Goal: Transaction & Acquisition: Download file/media

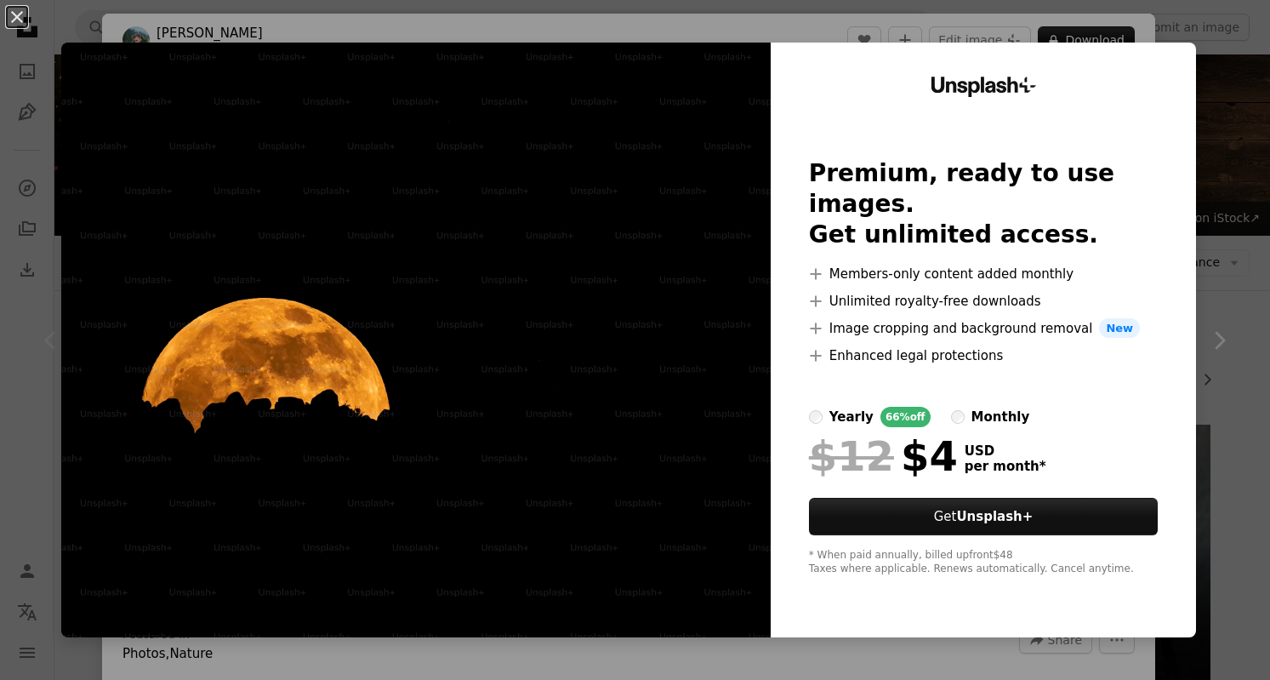
scroll to position [202, 0]
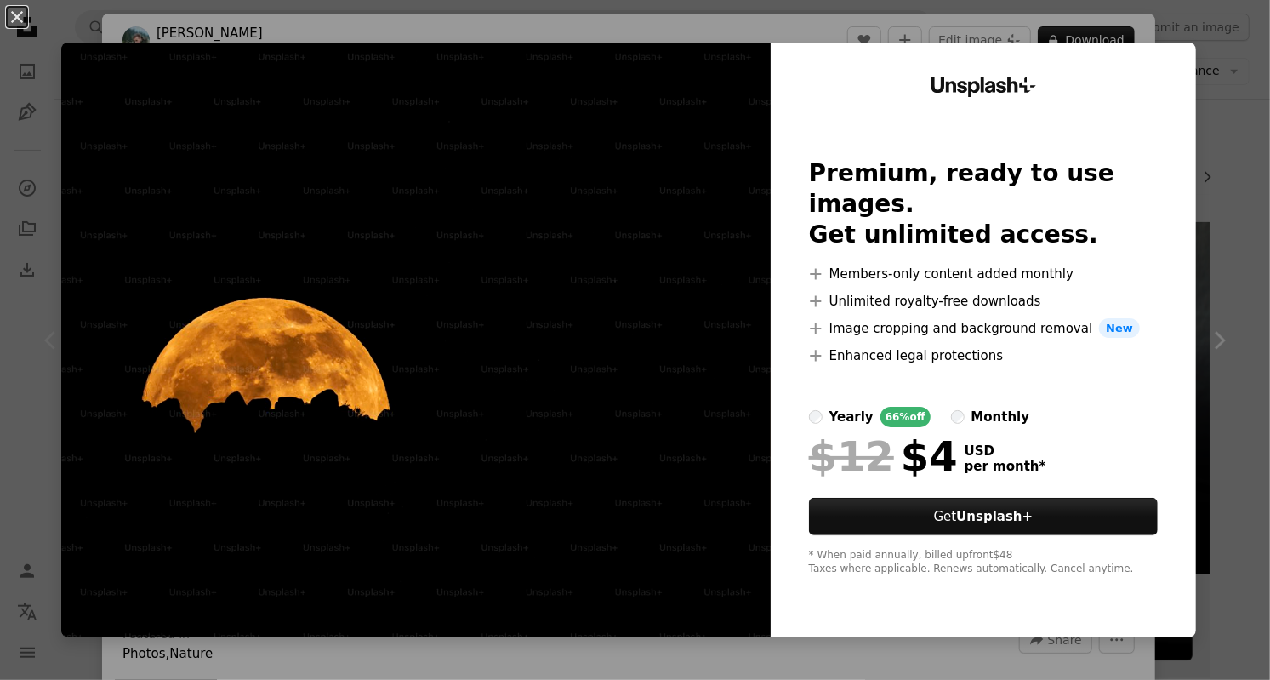
click at [688, 343] on img at bounding box center [415, 340] width 709 height 594
click at [691, 609] on img at bounding box center [415, 340] width 709 height 594
click at [685, 606] on img at bounding box center [415, 340] width 709 height 594
click at [696, 600] on img at bounding box center [415, 340] width 709 height 594
click at [27, 17] on button "An X shape" at bounding box center [17, 17] width 20 height 20
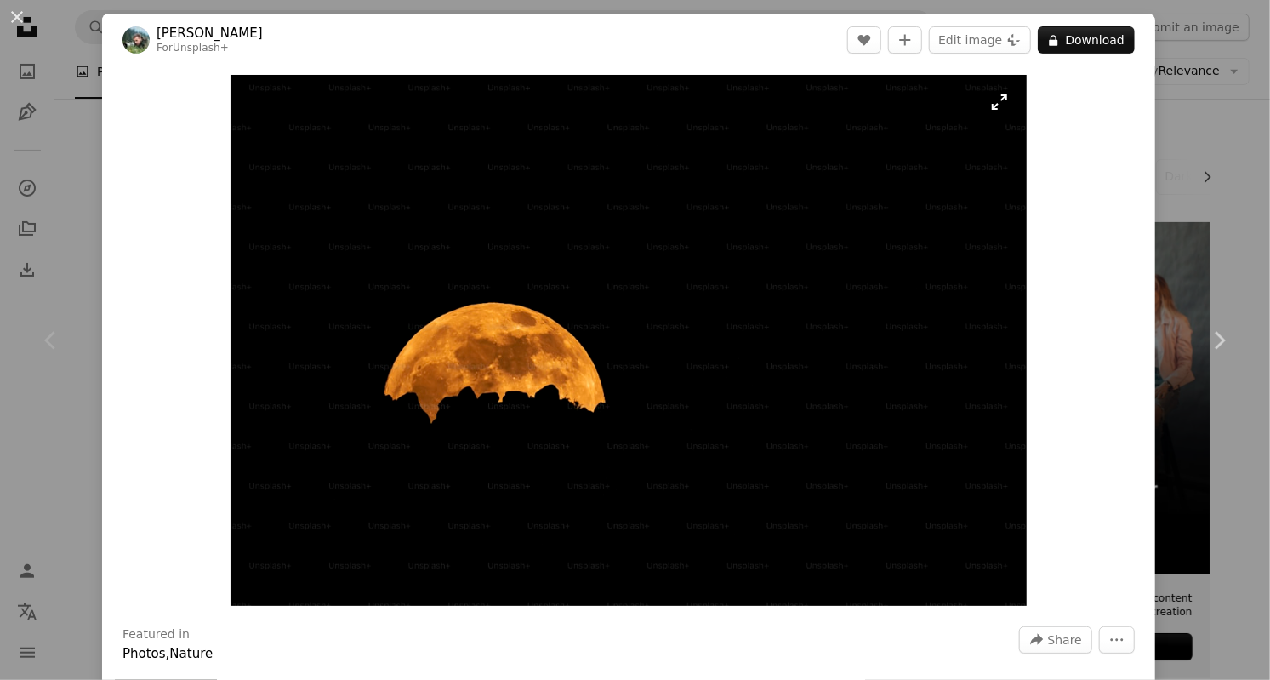
click at [968, 342] on img "Zoom in on this image" at bounding box center [628, 340] width 796 height 531
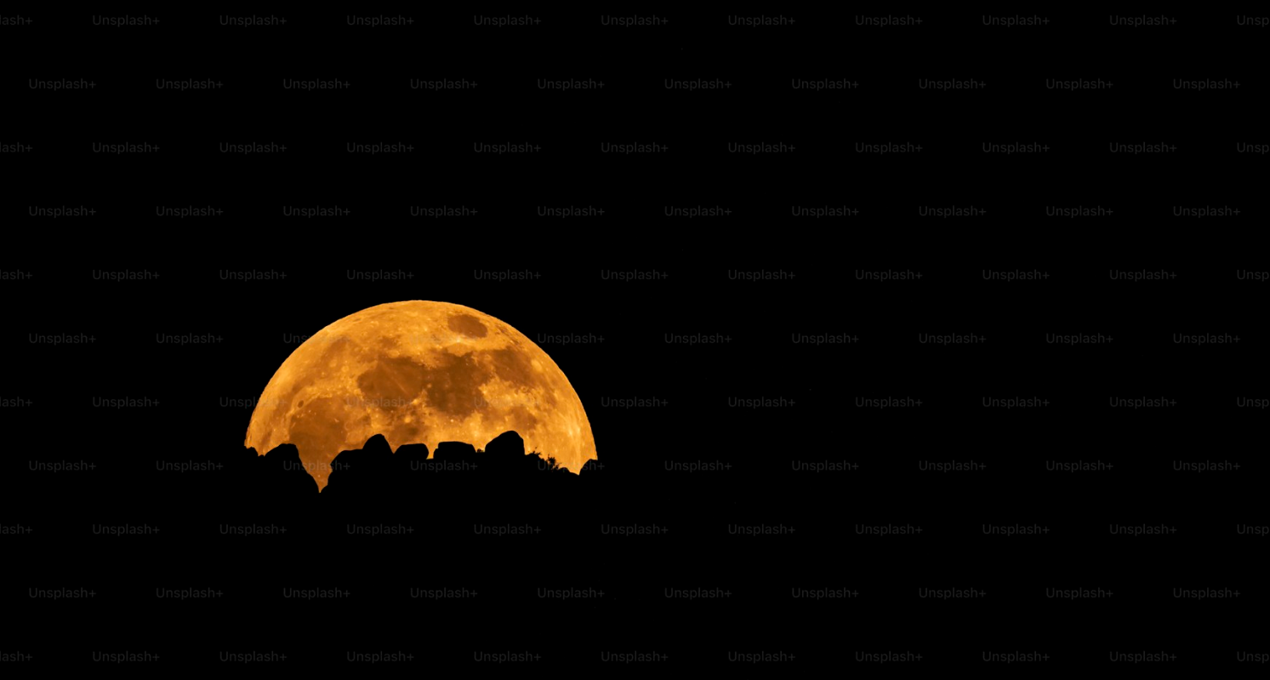
scroll to position [60, 0]
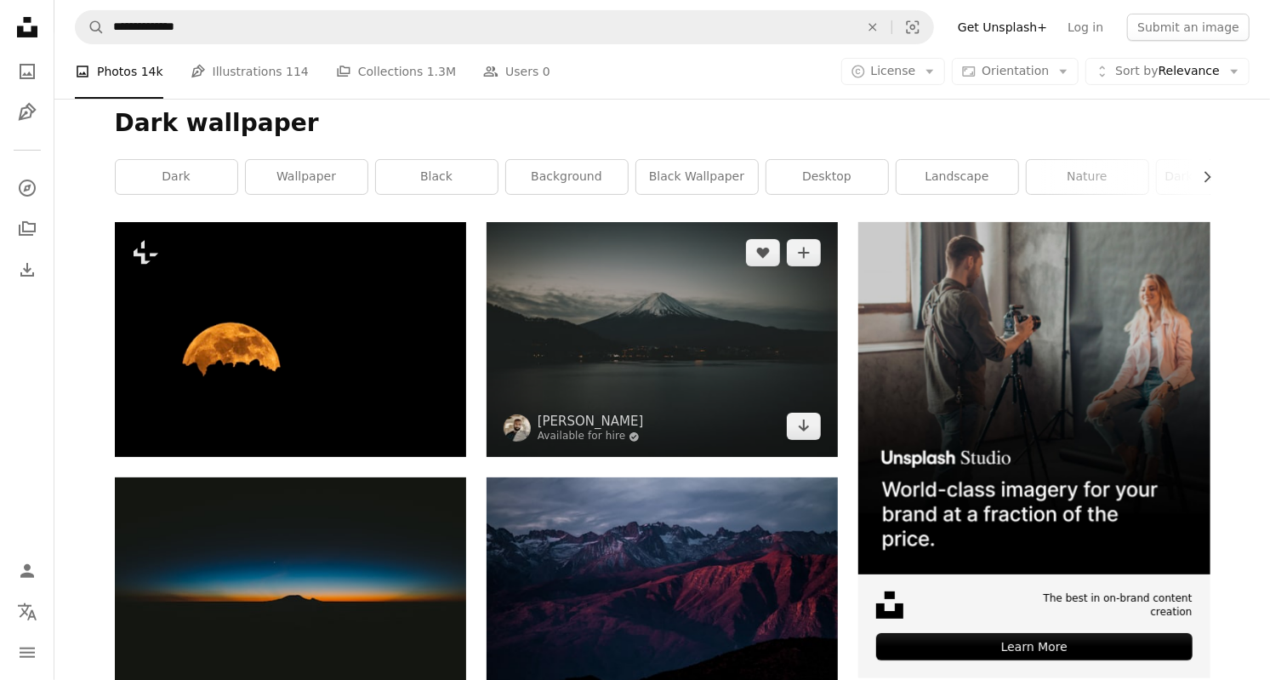
click at [750, 407] on img at bounding box center [661, 339] width 351 height 235
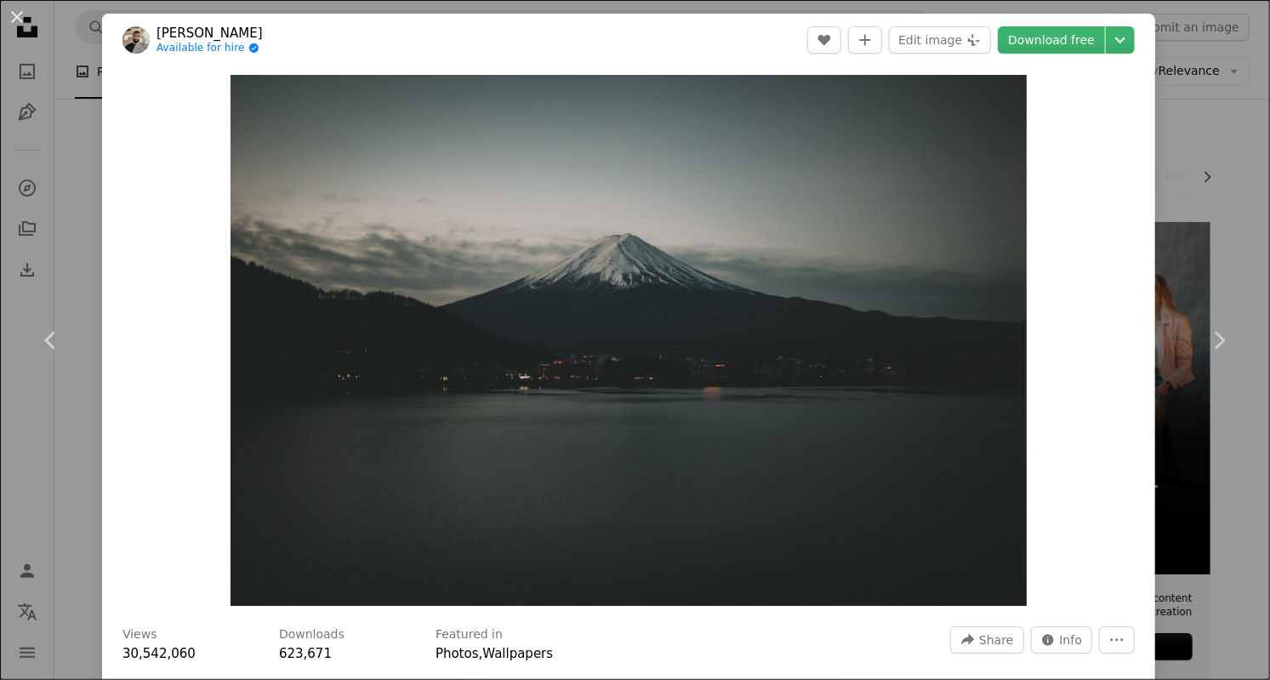
click at [1135, 53] on div "Download free Chevron down" at bounding box center [1066, 39] width 137 height 27
click at [1133, 39] on icon "Chevron down" at bounding box center [1119, 40] width 27 height 20
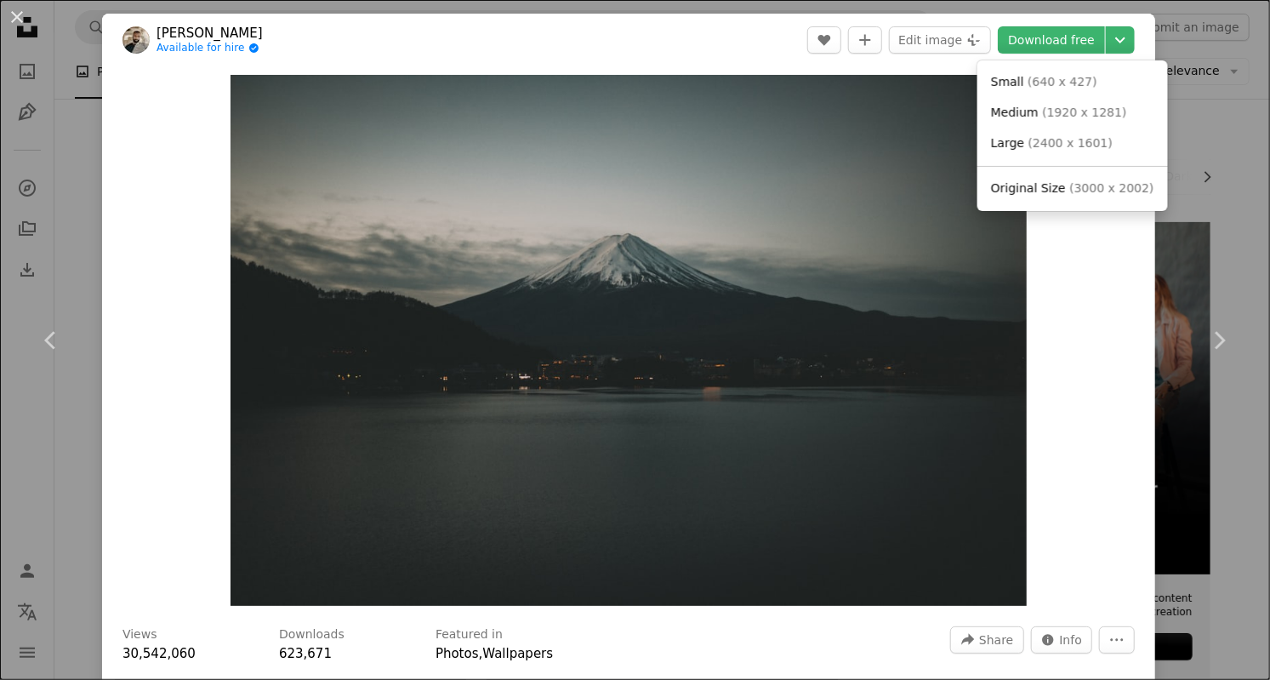
click at [1112, 187] on span "( 3000 x 2002 )" at bounding box center [1111, 188] width 84 height 14
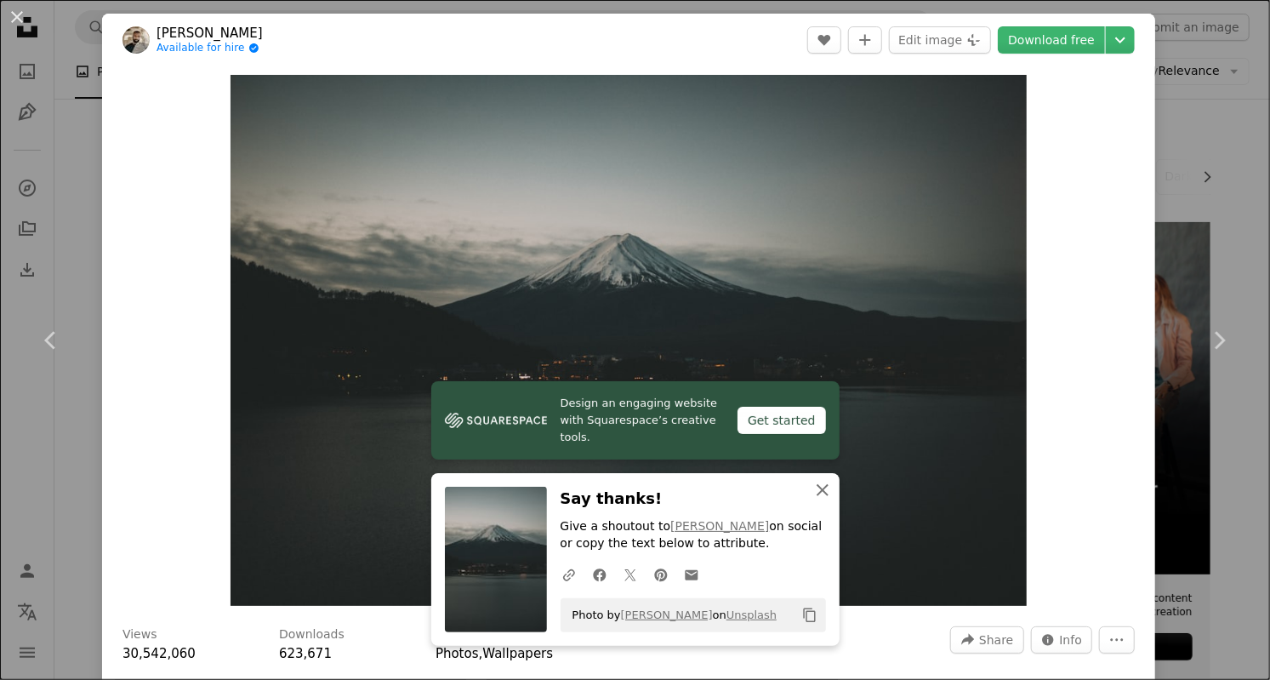
click at [820, 494] on icon "An X shape" at bounding box center [822, 490] width 20 height 20
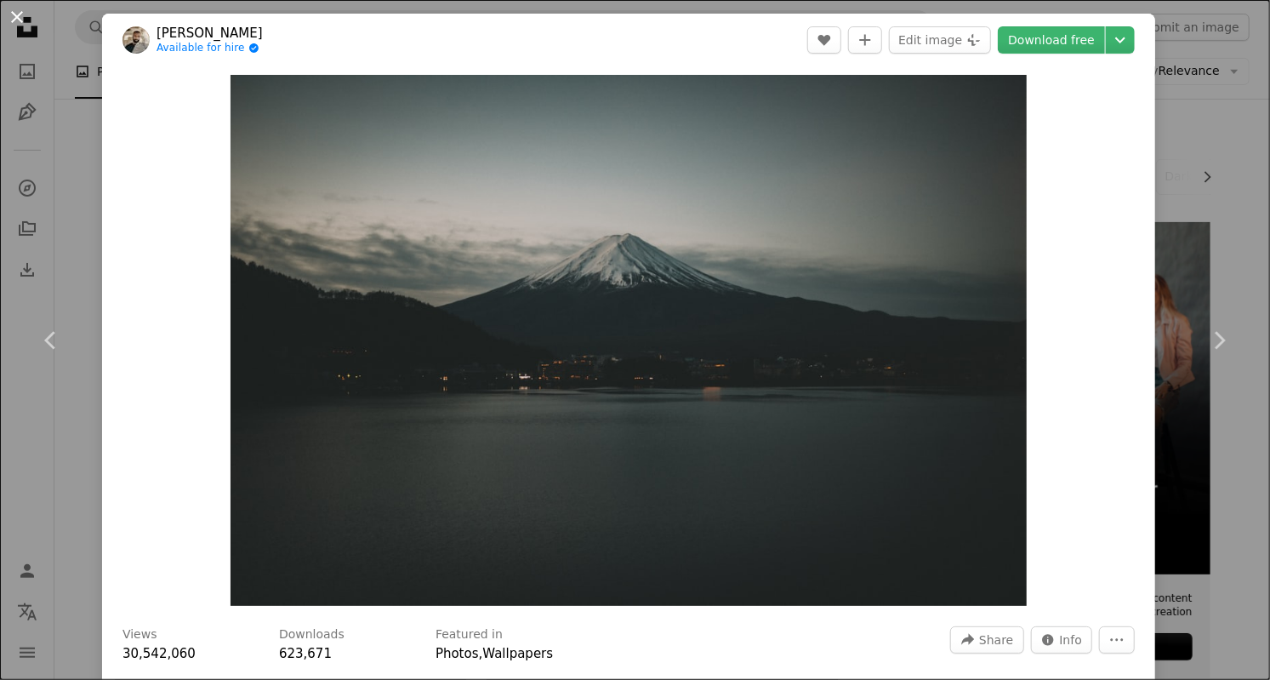
click at [27, 19] on button "An X shape" at bounding box center [17, 17] width 20 height 20
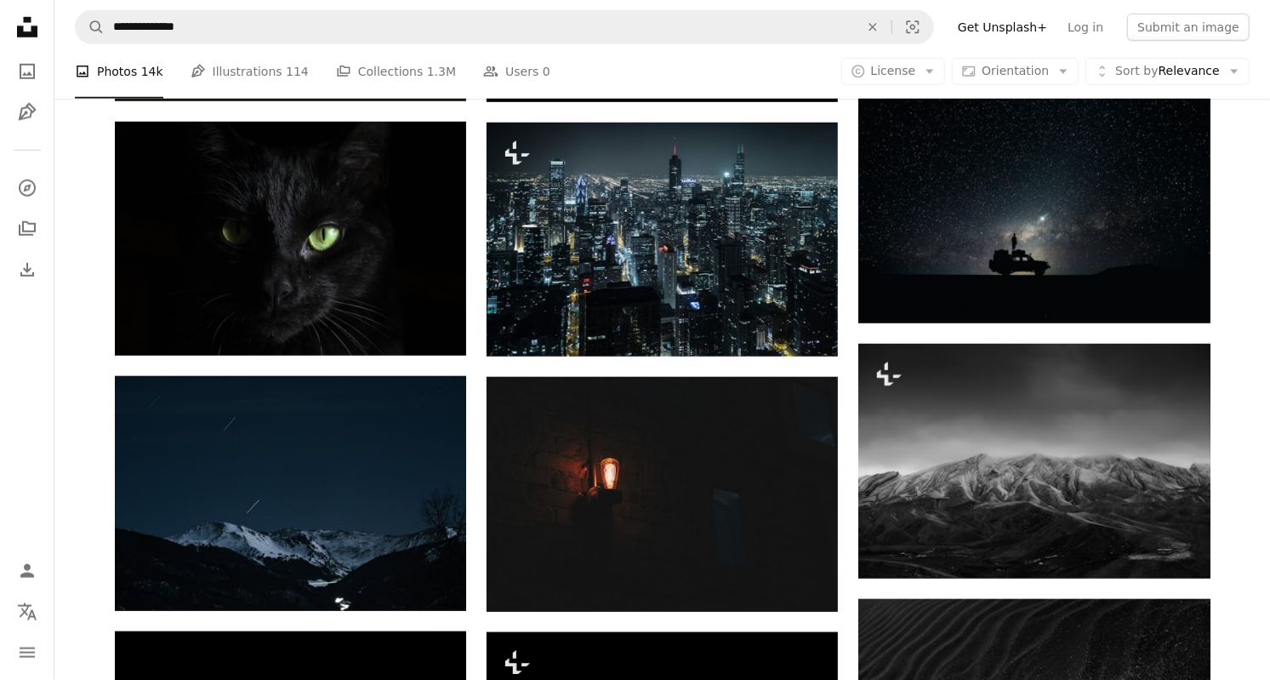
scroll to position [813, 0]
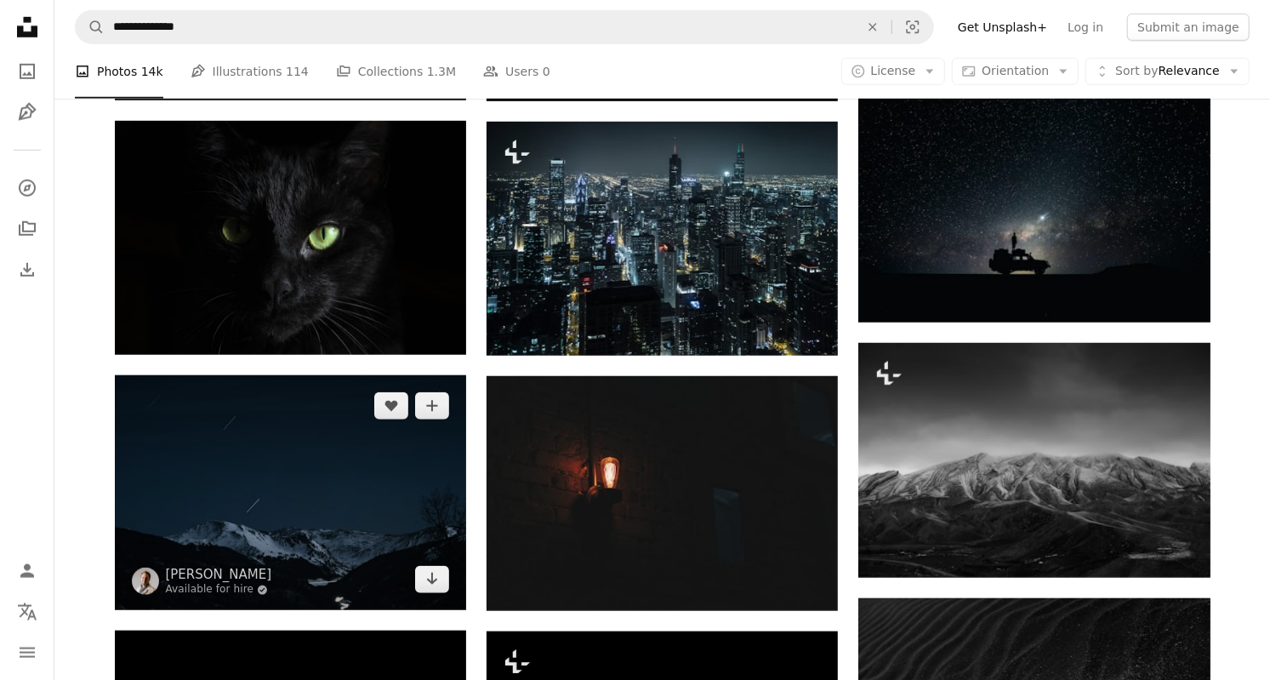
click at [188, 499] on img at bounding box center [290, 492] width 351 height 235
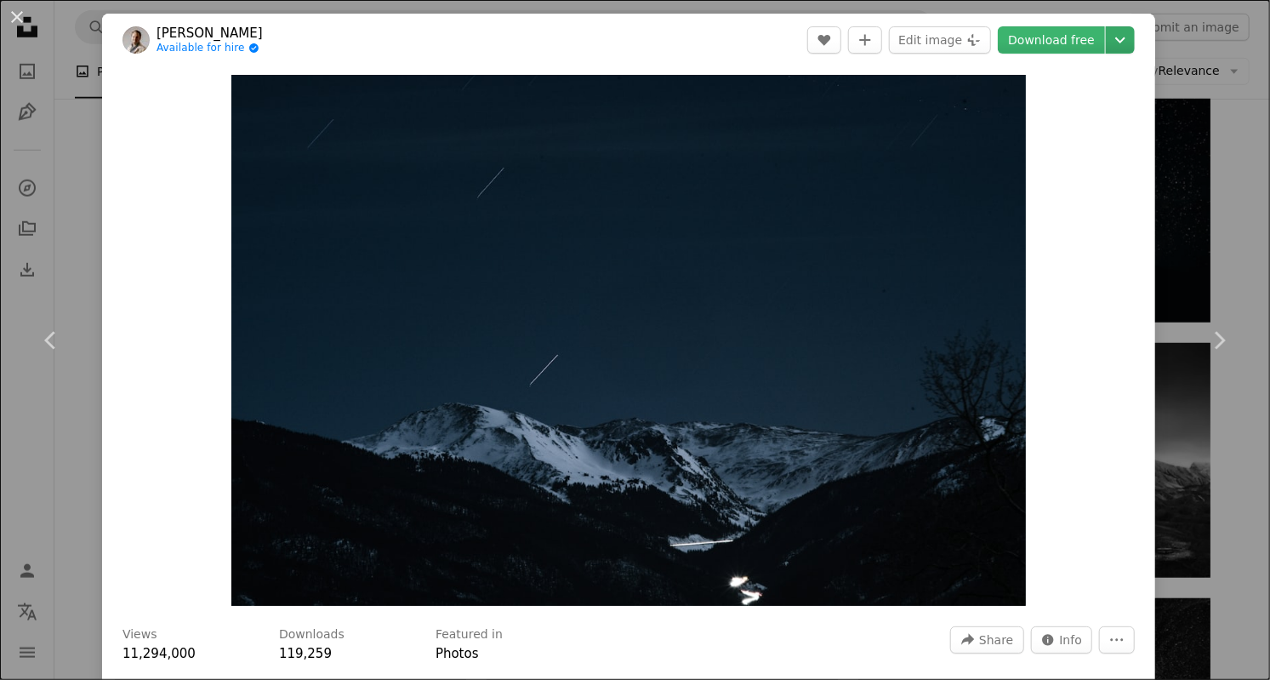
click at [1134, 37] on icon "Chevron down" at bounding box center [1119, 40] width 27 height 20
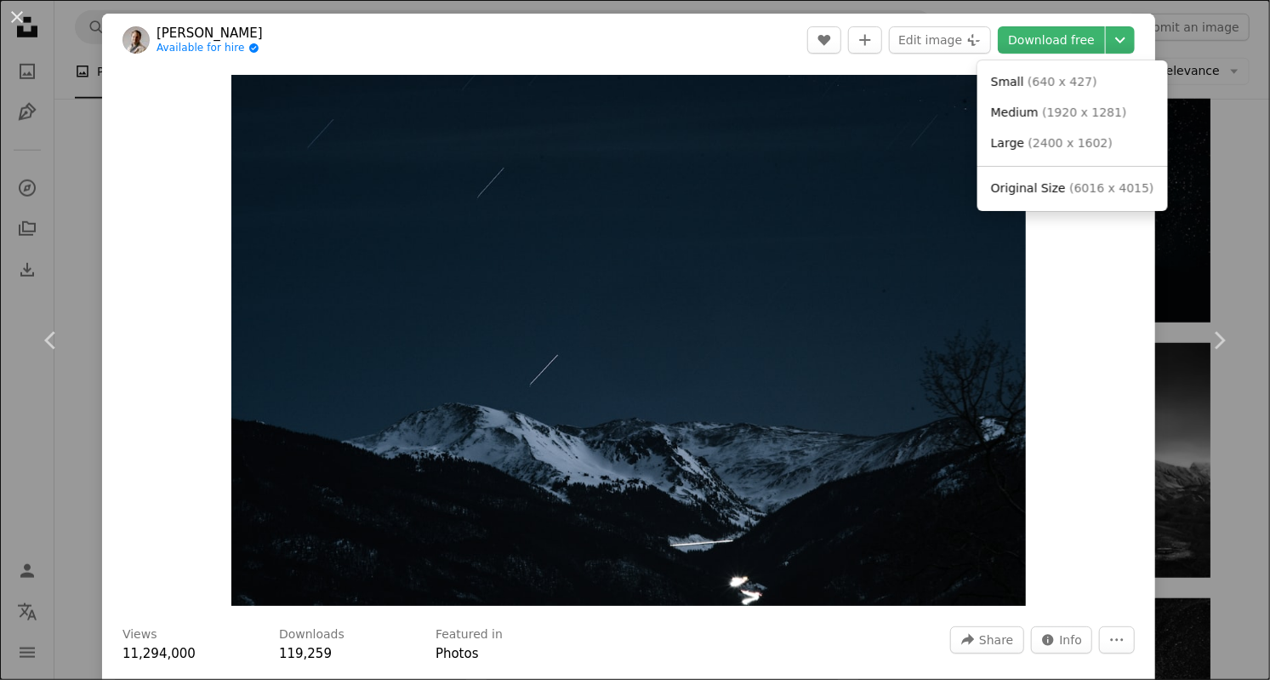
click at [1090, 195] on span "Original Size ( 6016 x 4015 )" at bounding box center [1072, 188] width 163 height 17
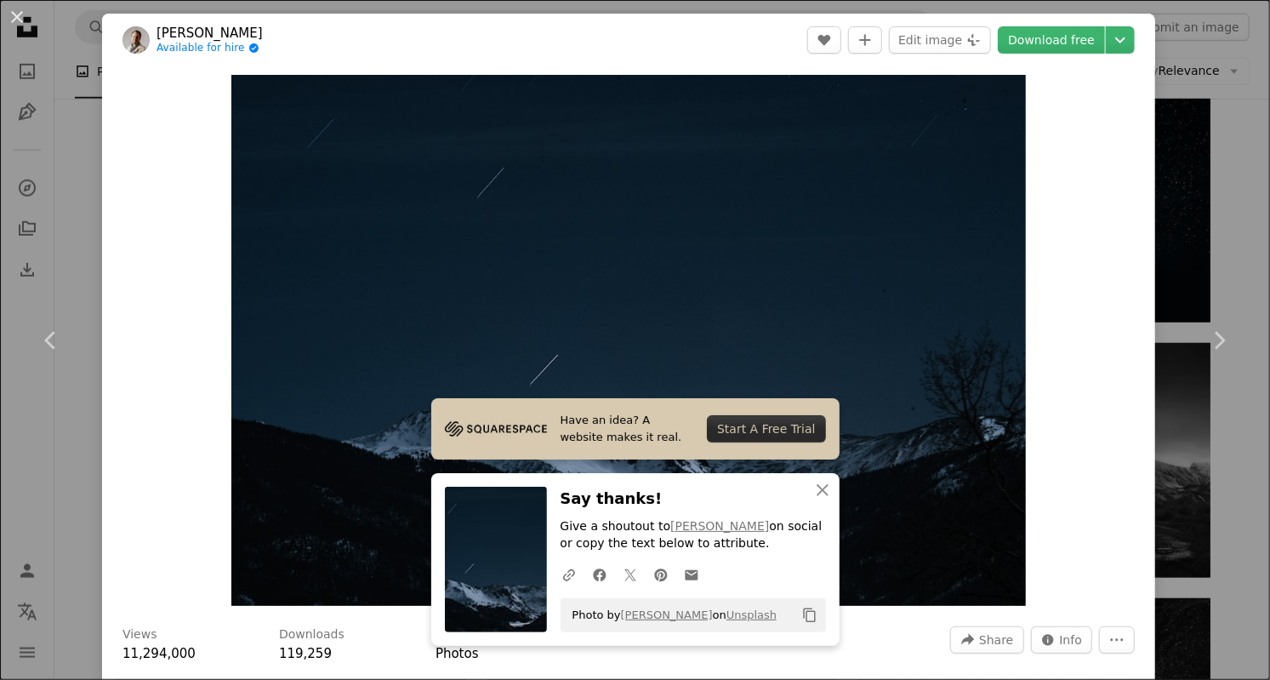
click at [7, 55] on div "An X shape Chevron left Chevron right Have an idea? A website makes it real. St…" at bounding box center [635, 340] width 1270 height 680
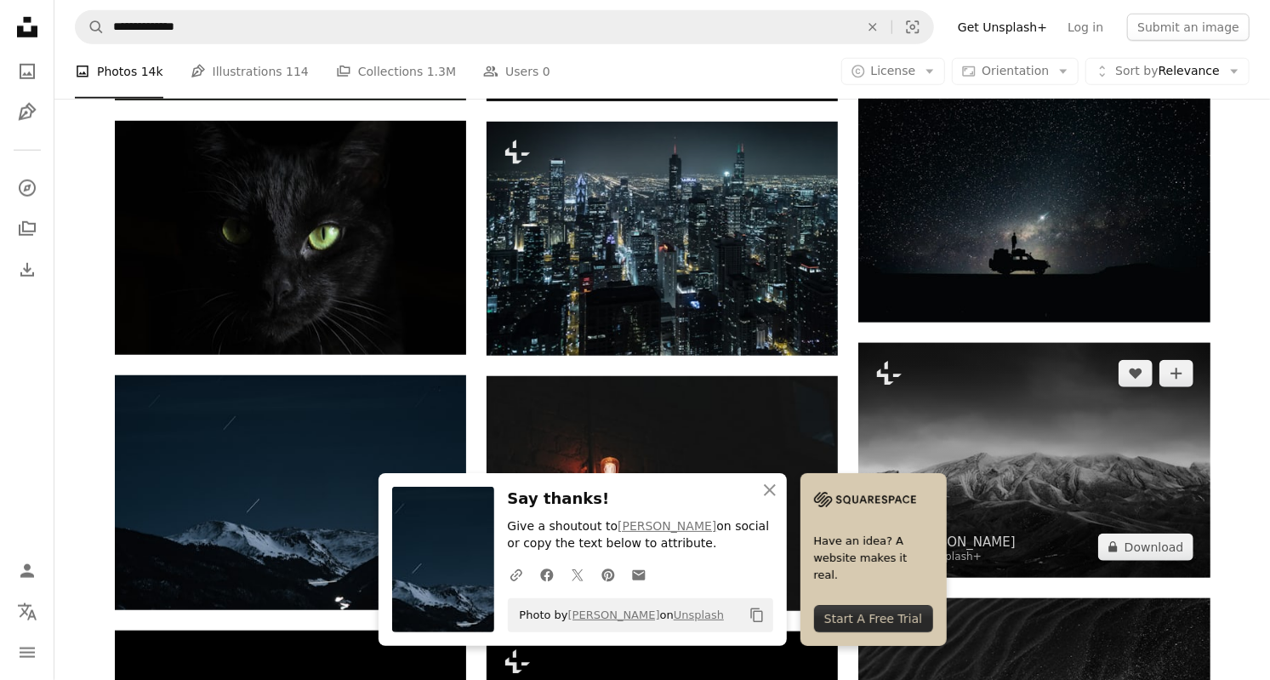
click at [1130, 429] on img at bounding box center [1033, 460] width 351 height 234
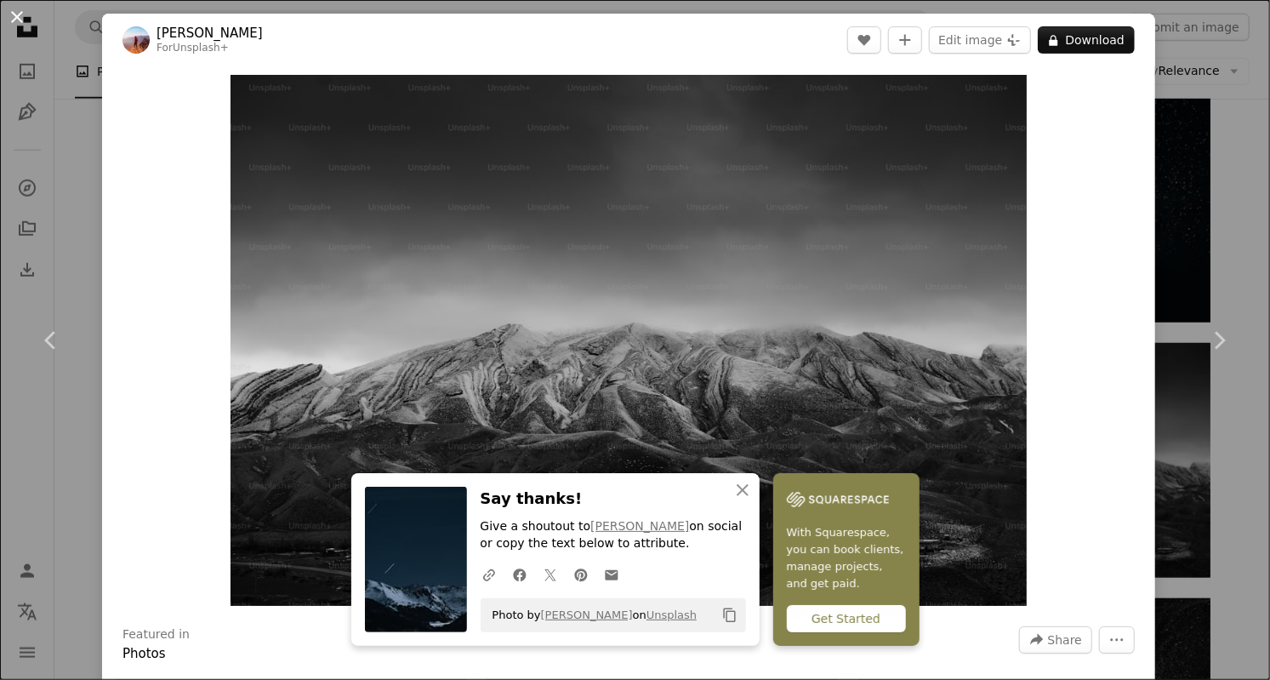
click at [23, 11] on button "An X shape" at bounding box center [17, 17] width 20 height 20
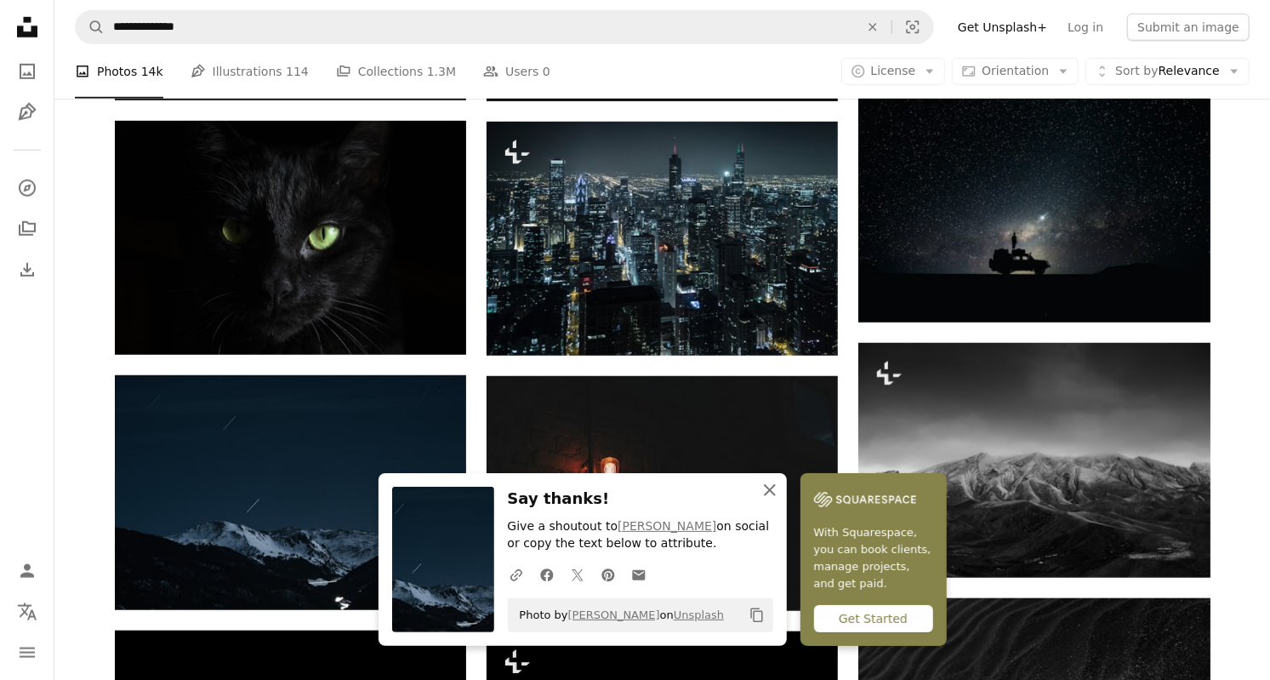
click at [767, 494] on icon "An X shape" at bounding box center [769, 490] width 20 height 20
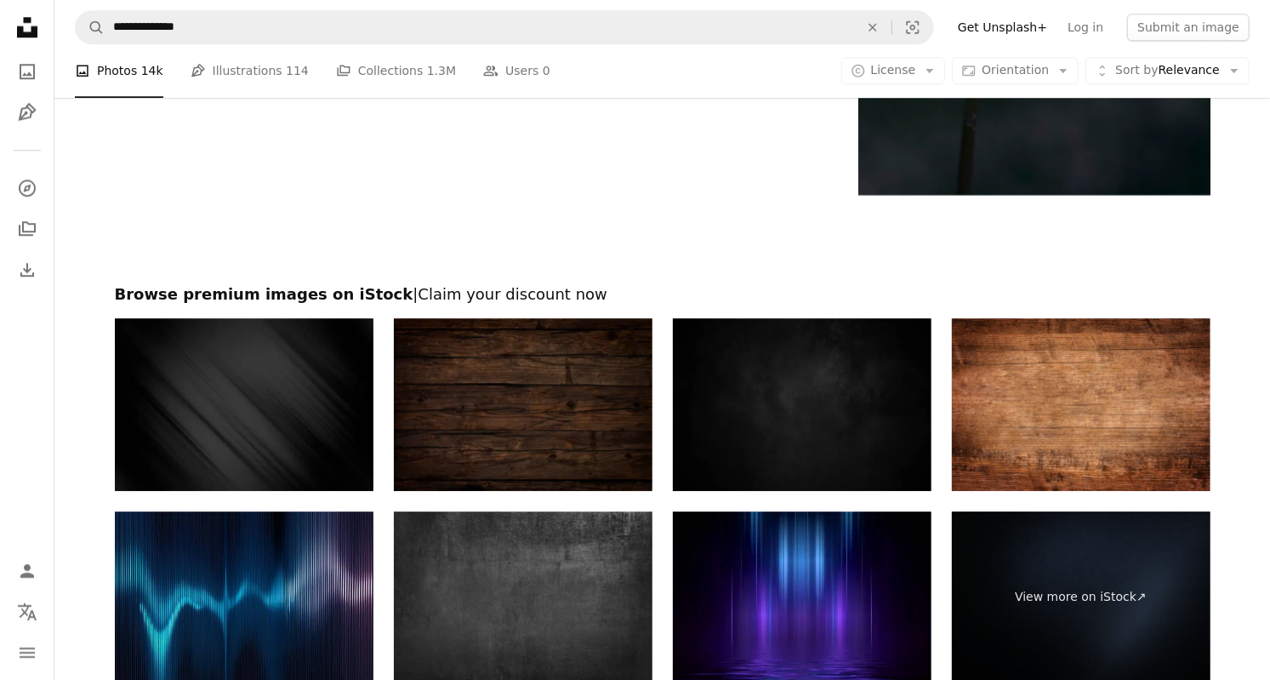
scroll to position [2804, 0]
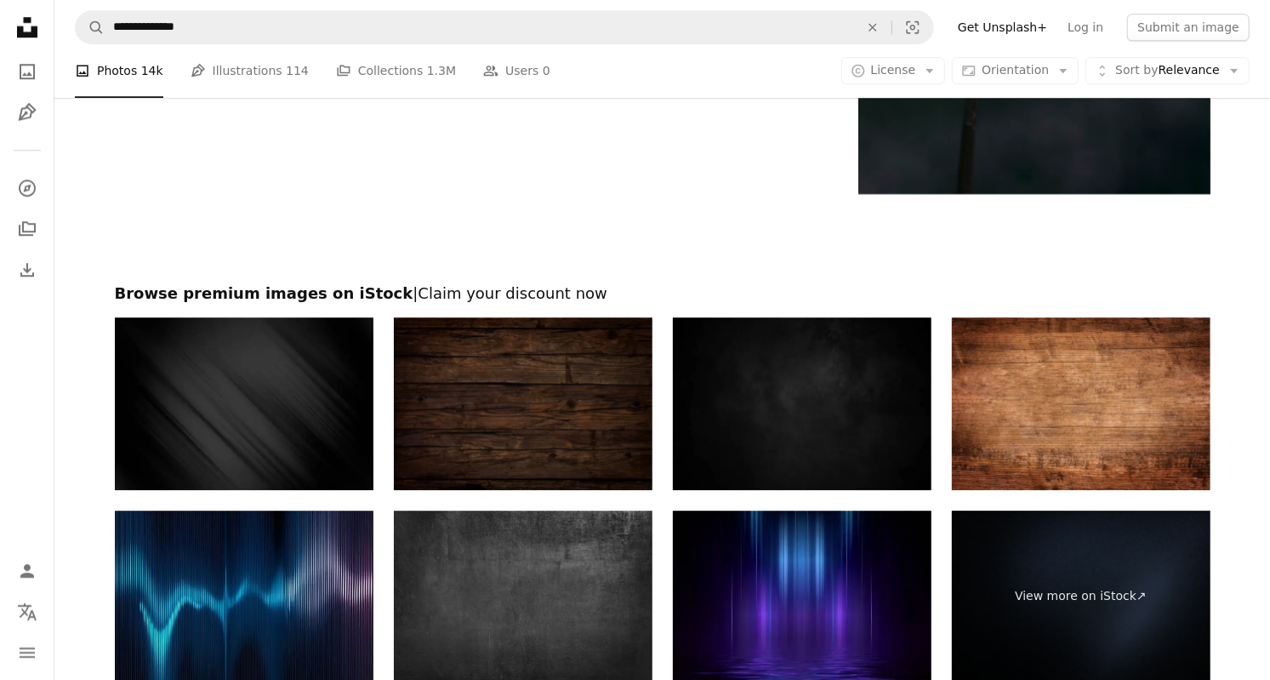
click at [879, 608] on img at bounding box center [802, 596] width 259 height 173
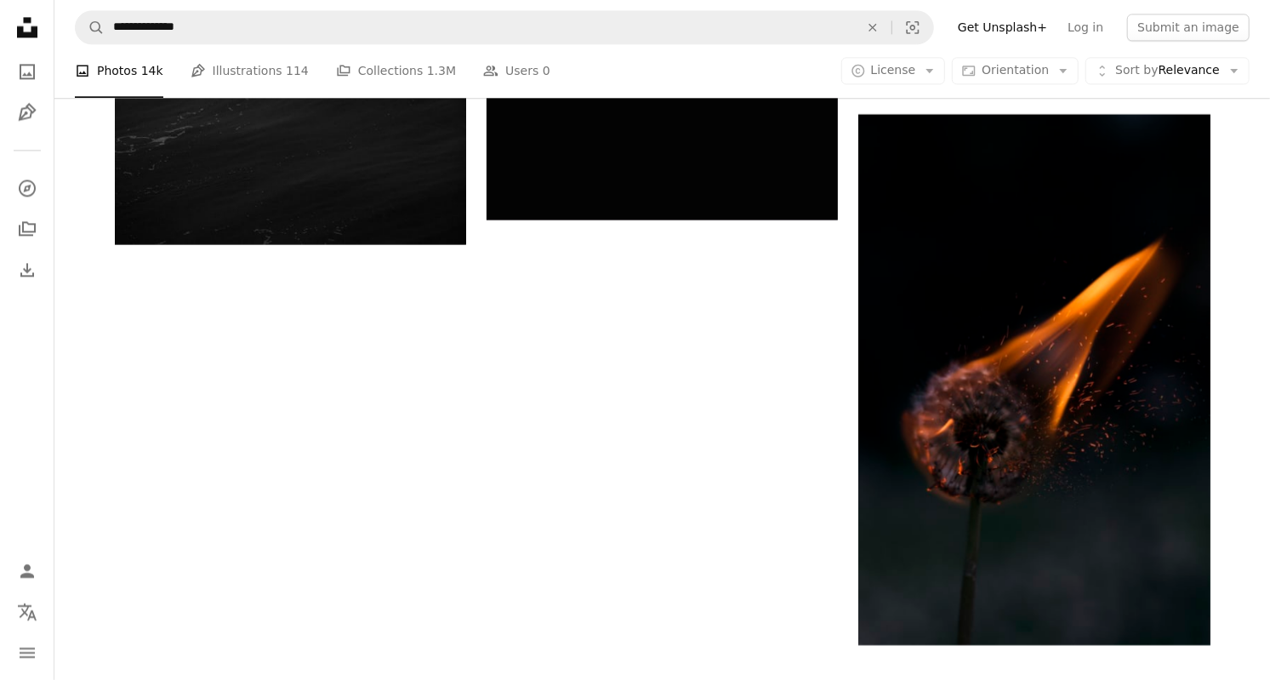
scroll to position [2335, 0]
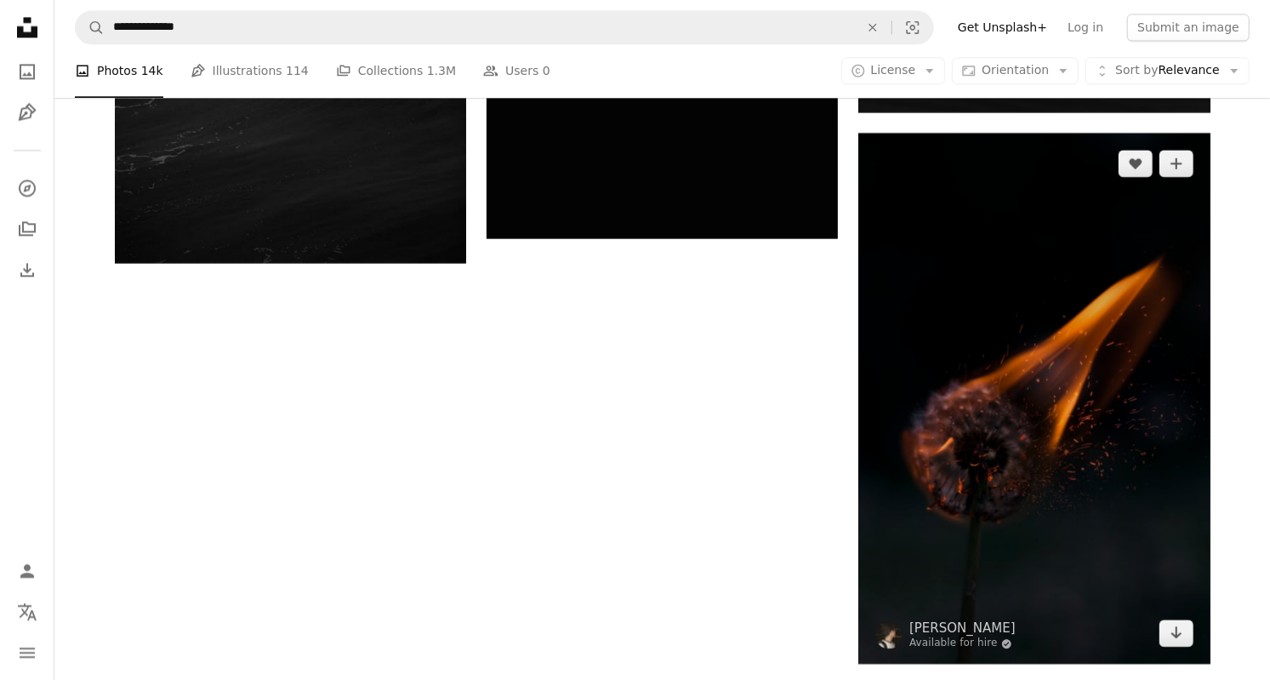
click at [1087, 415] on img at bounding box center [1033, 398] width 351 height 531
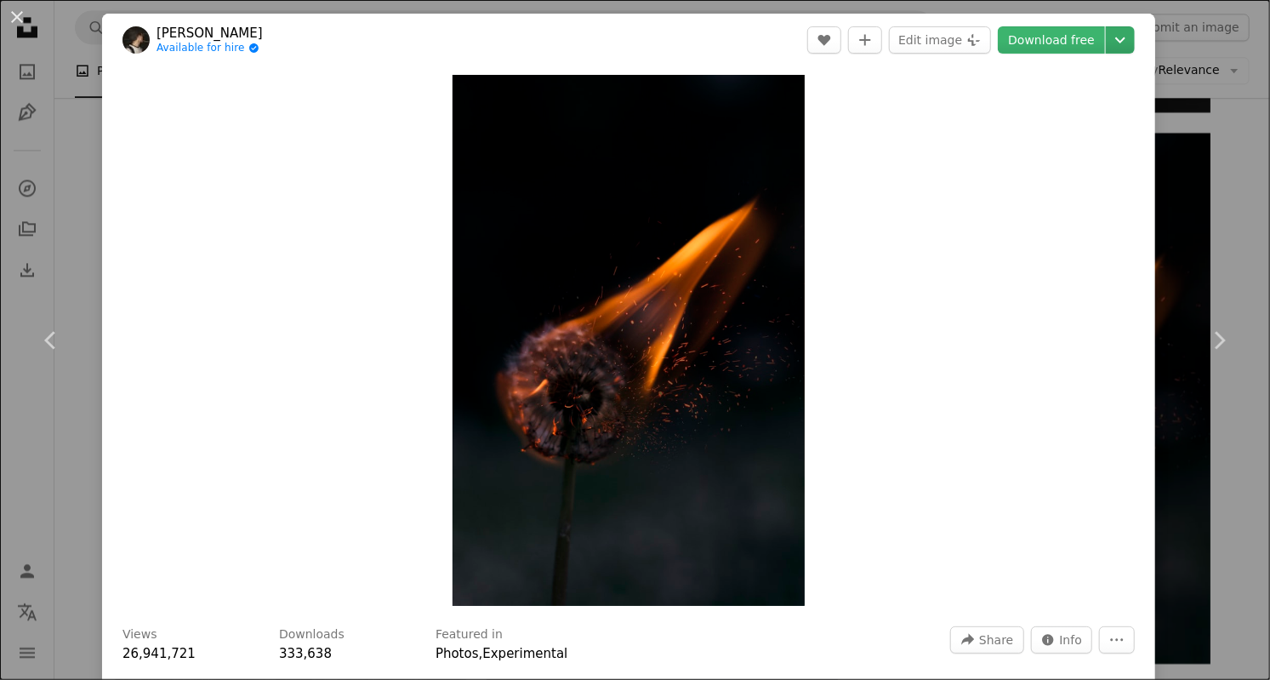
click at [1134, 45] on icon "Chevron down" at bounding box center [1119, 40] width 27 height 20
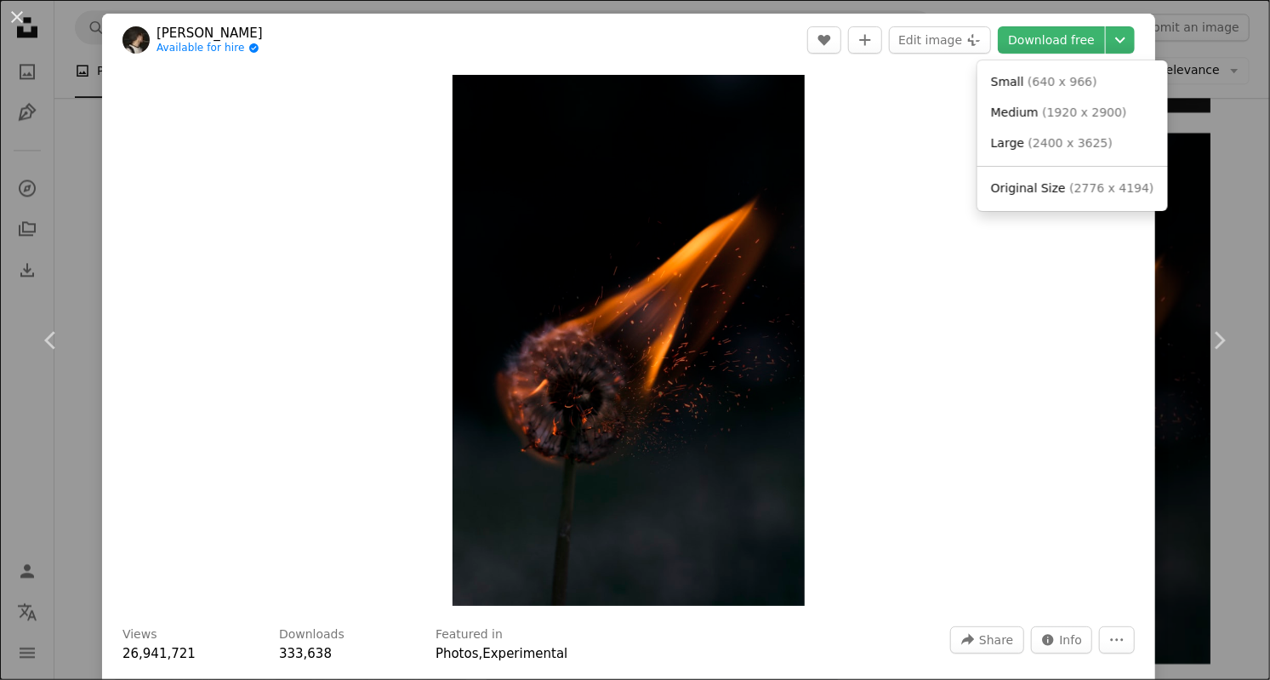
click at [1134, 192] on link "Original Size ( 2776 x 4194 )" at bounding box center [1072, 188] width 177 height 31
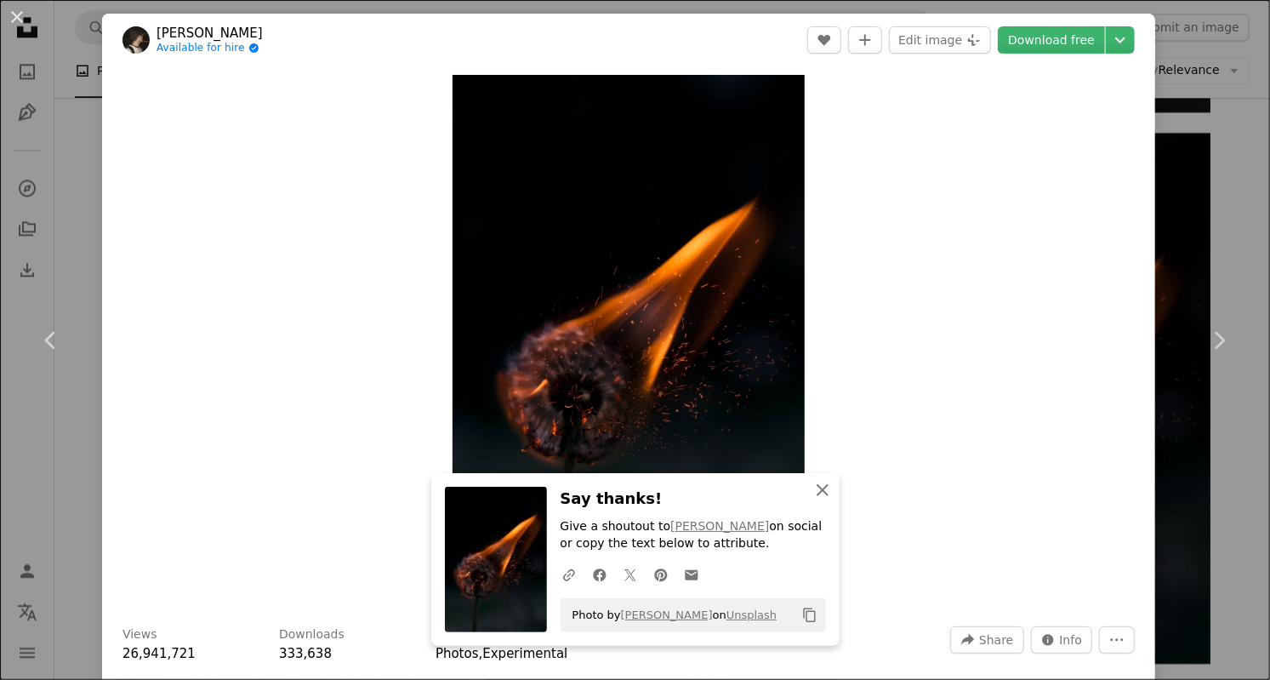
click at [819, 494] on icon "button" at bounding box center [822, 490] width 12 height 12
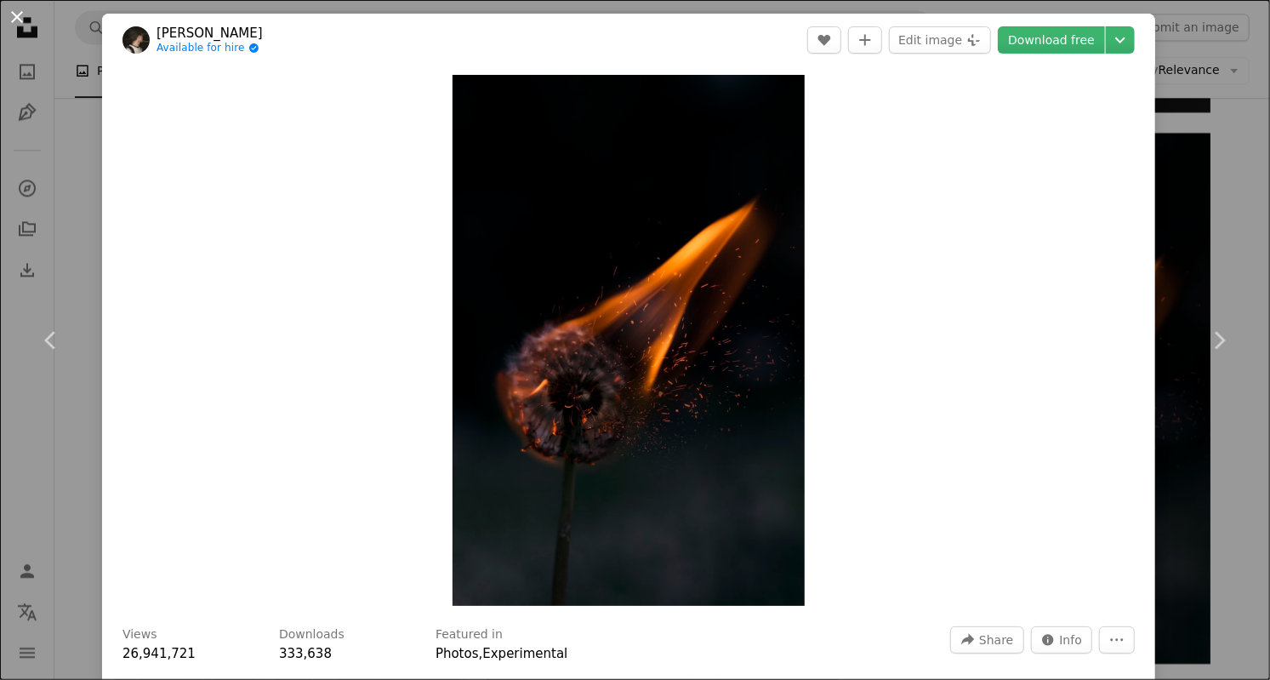
click at [10, 18] on button "An X shape" at bounding box center [17, 17] width 20 height 20
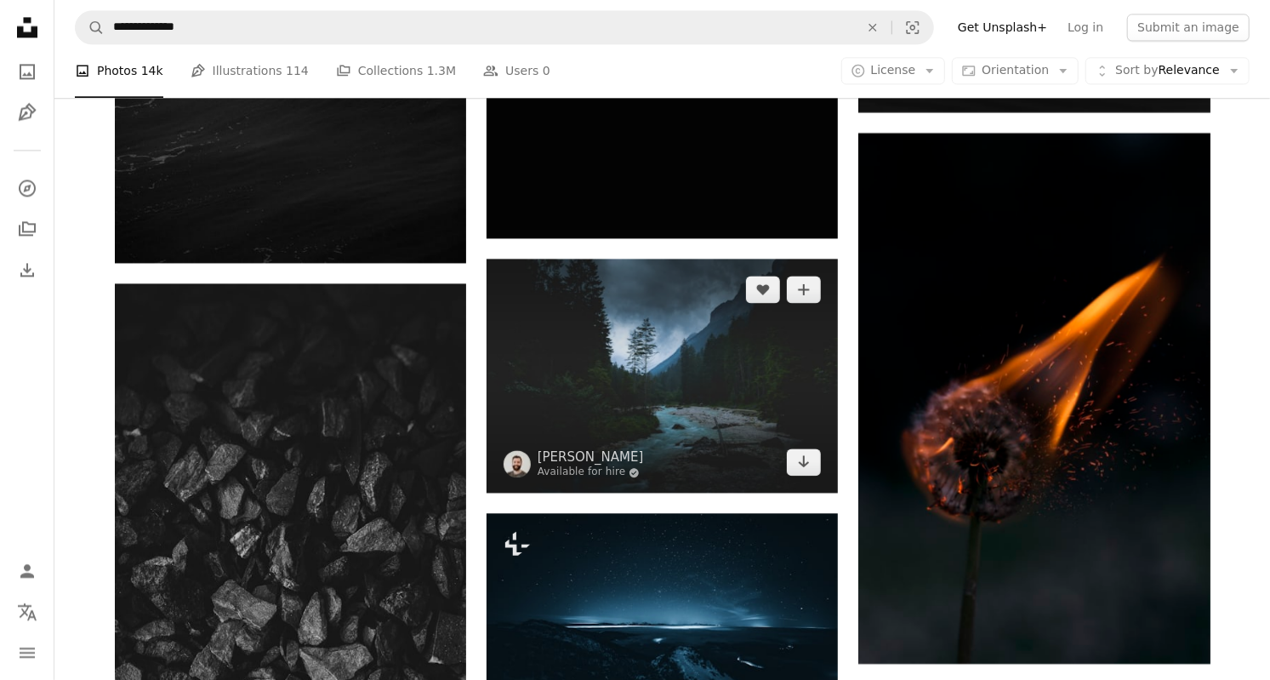
click at [708, 373] on img at bounding box center [661, 376] width 351 height 234
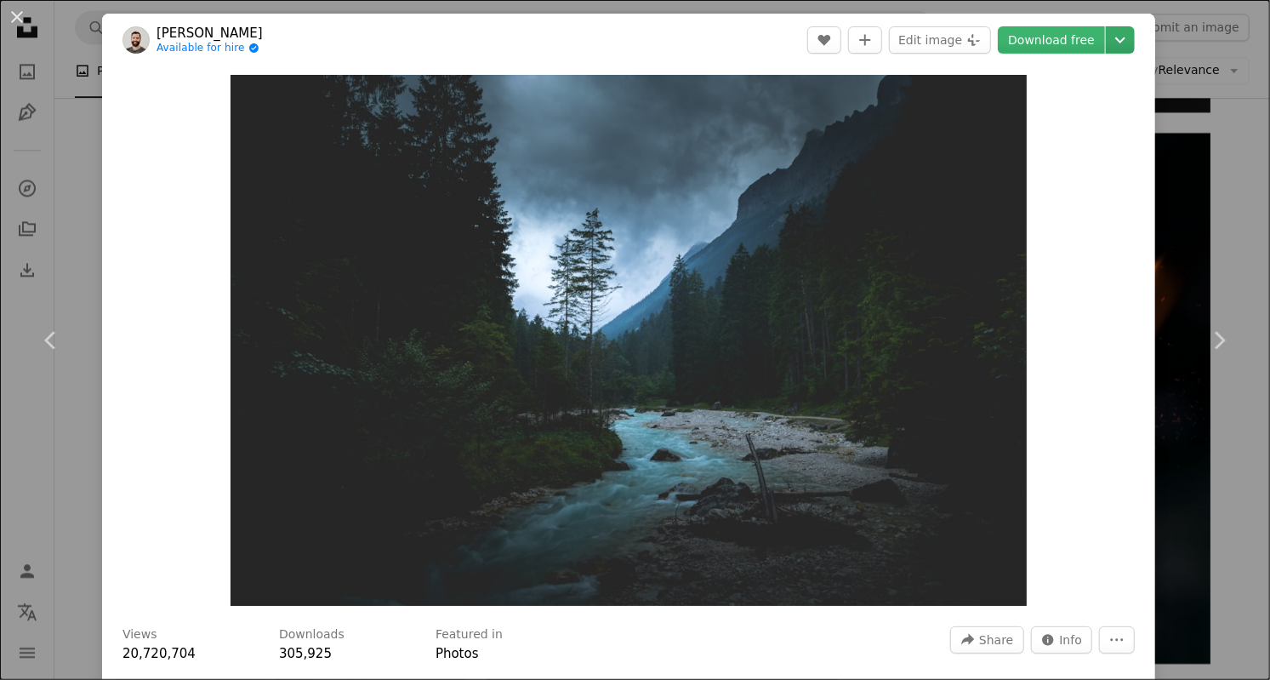
click at [1129, 49] on icon "Chevron down" at bounding box center [1119, 40] width 27 height 20
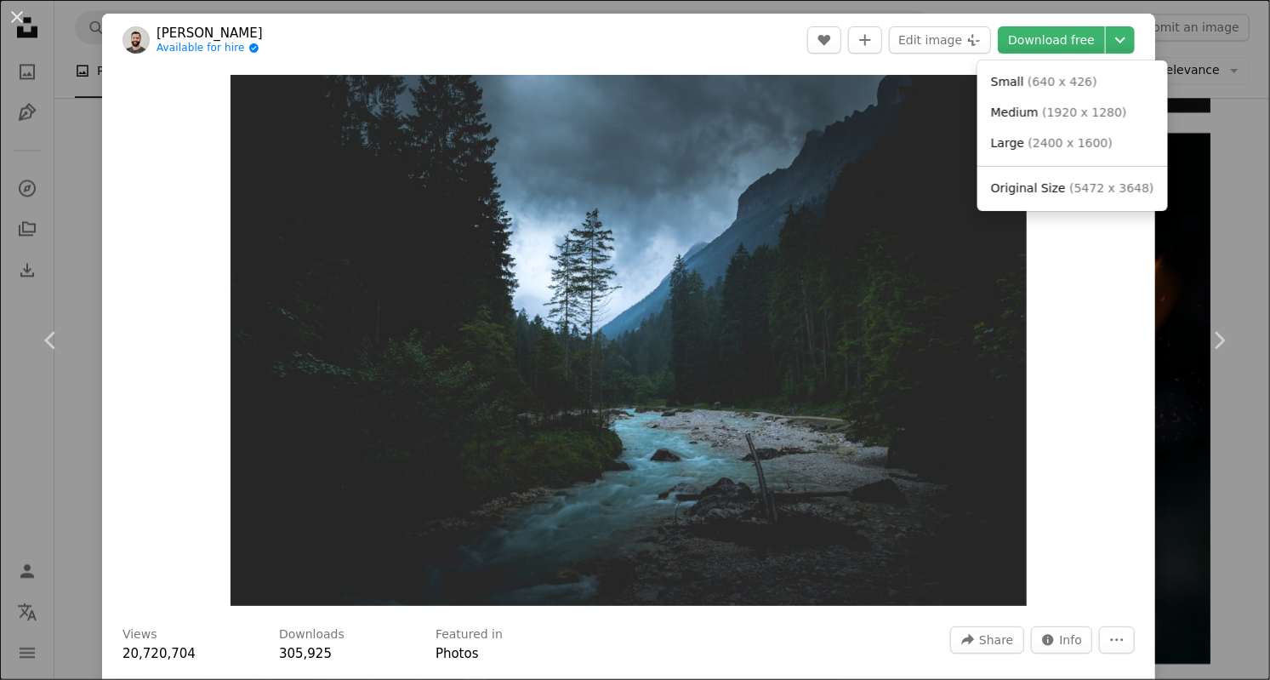
click at [1072, 200] on link "Original Size ( 5472 x 3648 )" at bounding box center [1072, 188] width 177 height 31
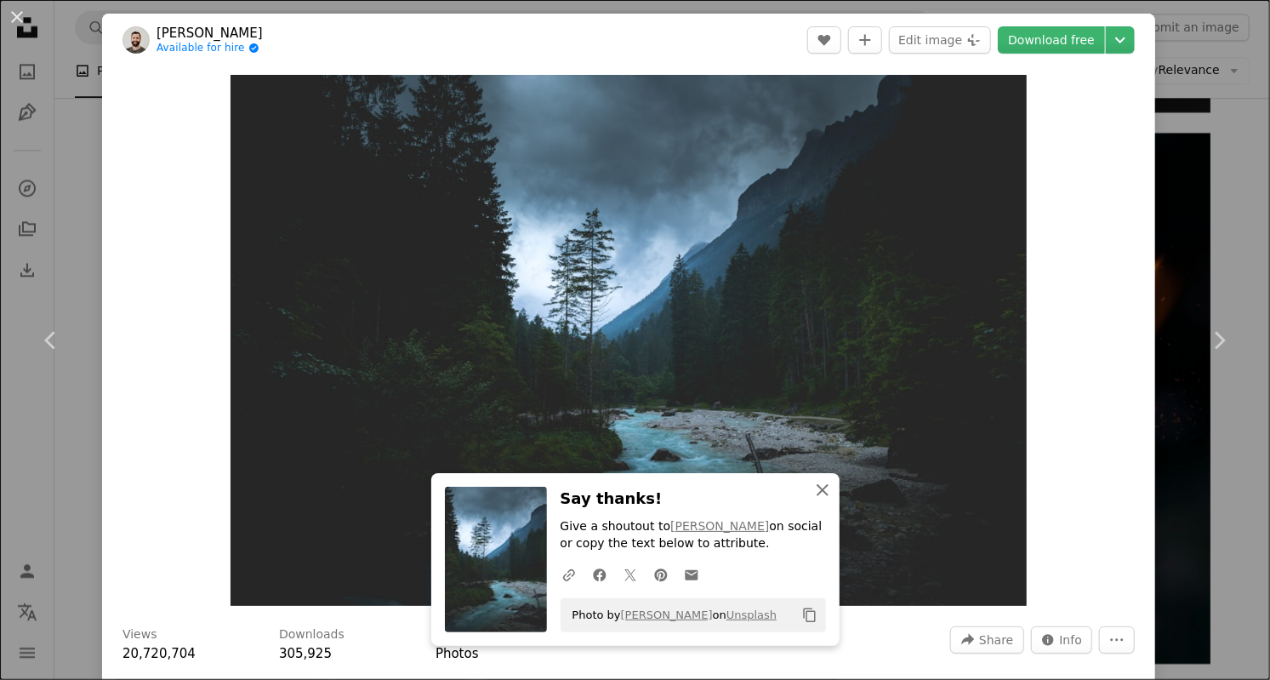
click at [820, 500] on icon "An X shape" at bounding box center [822, 490] width 20 height 20
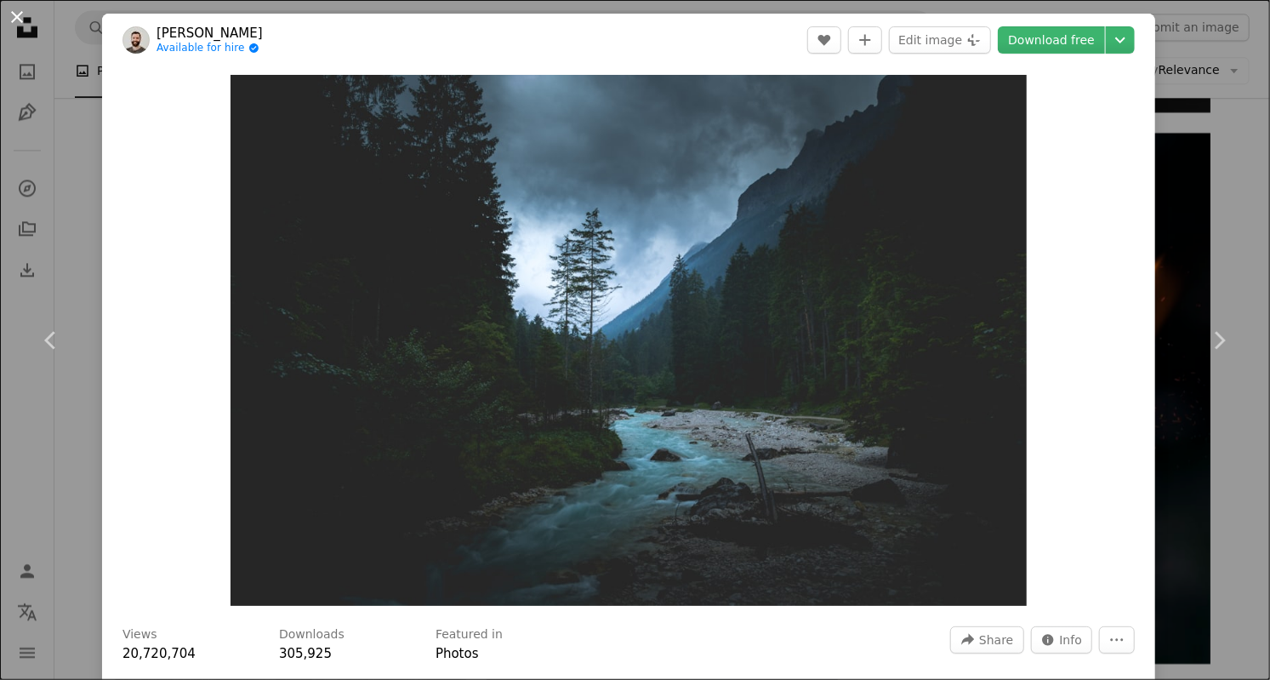
click at [21, 22] on button "An X shape" at bounding box center [17, 17] width 20 height 20
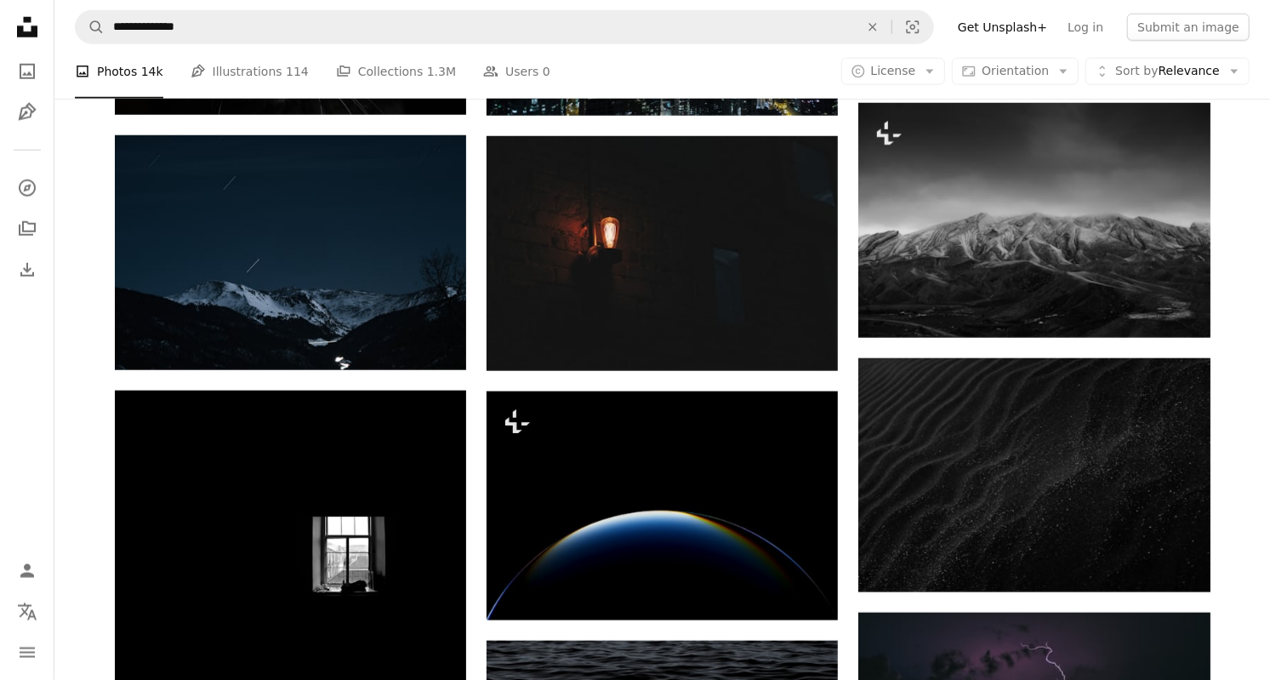
scroll to position [1052, 0]
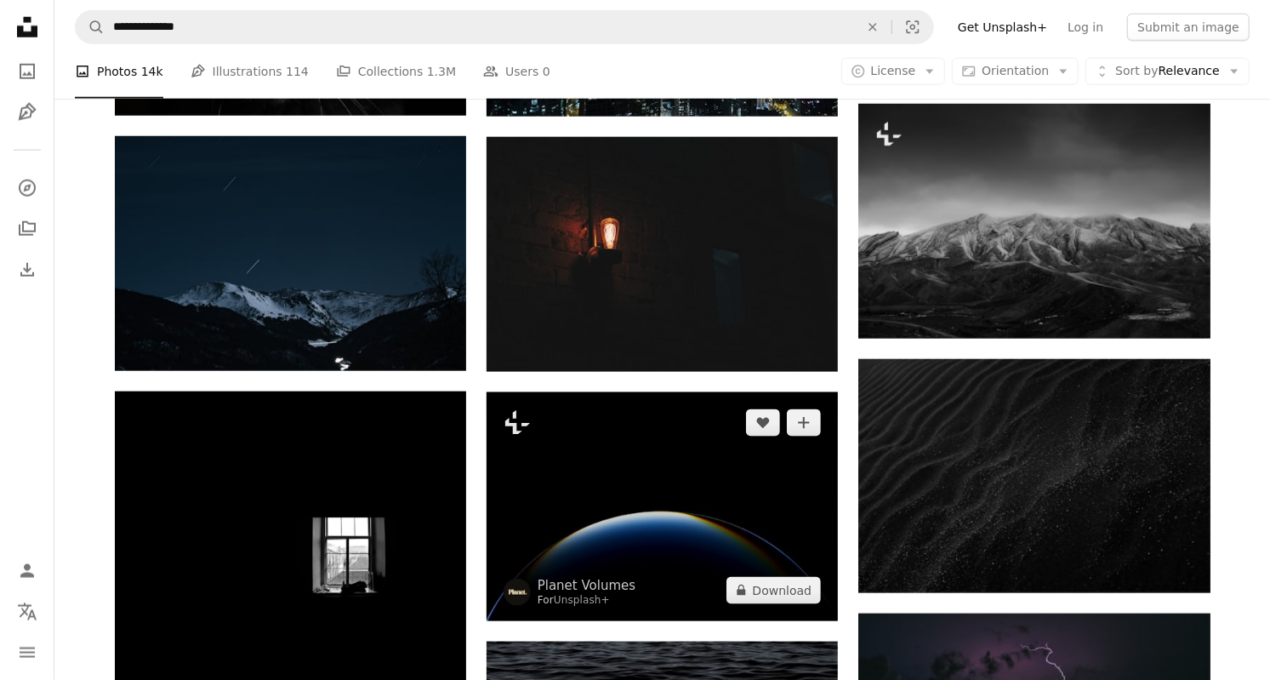
click at [739, 540] on img at bounding box center [661, 506] width 351 height 229
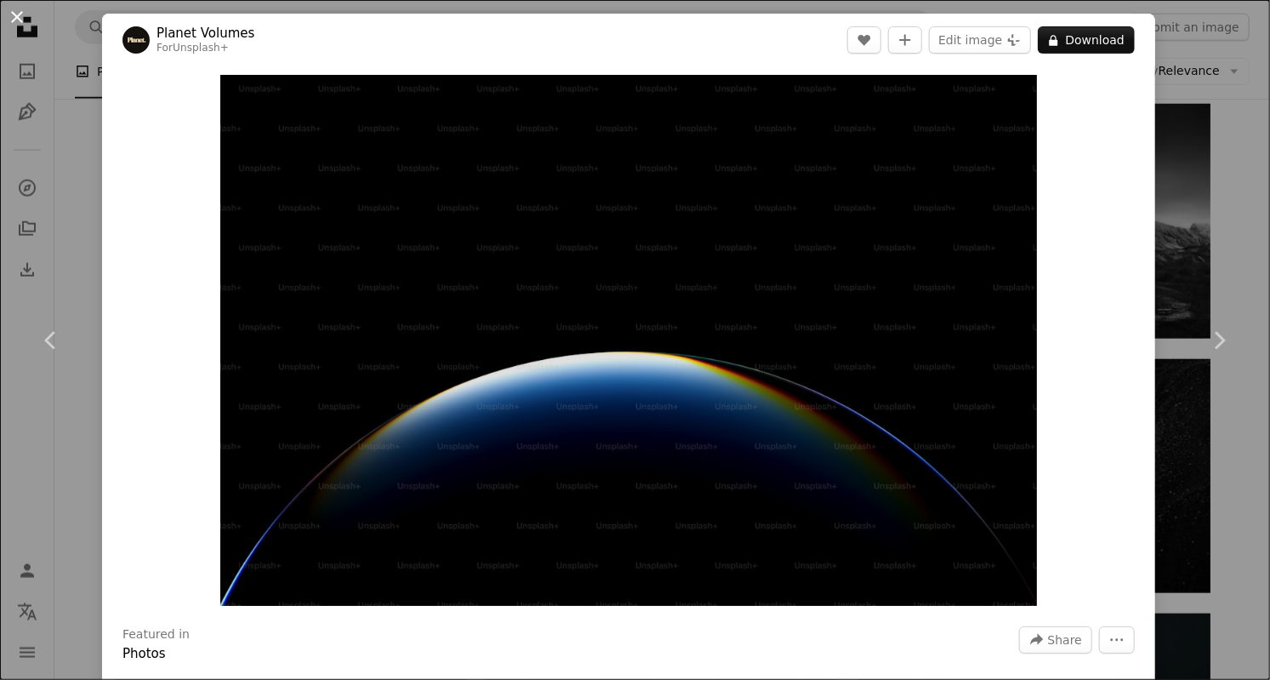
click at [27, 18] on button "An X shape" at bounding box center [17, 17] width 20 height 20
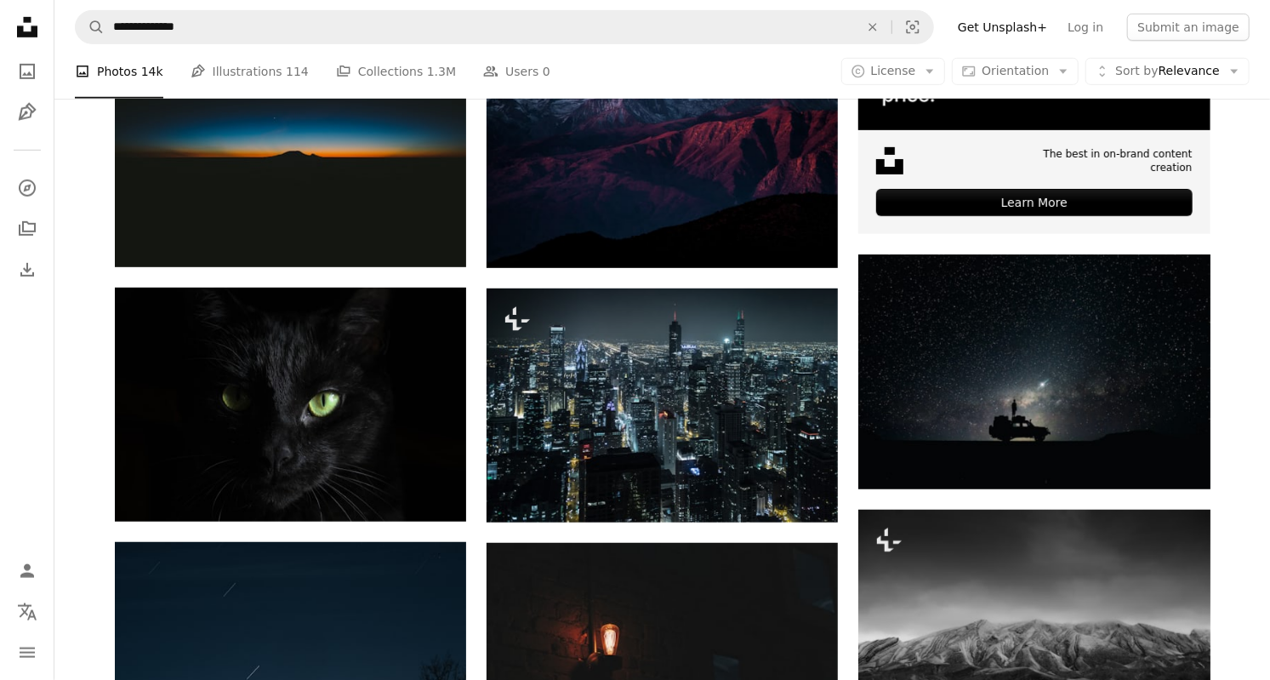
scroll to position [645, 0]
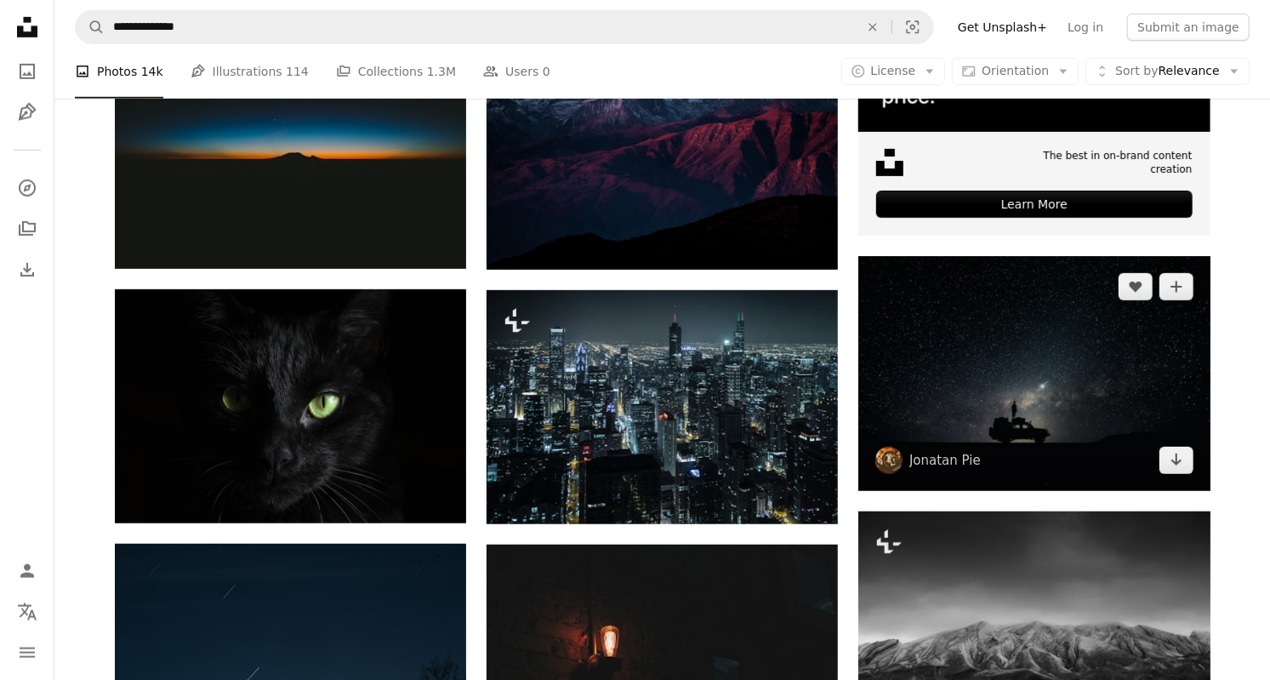
click at [1102, 458] on img at bounding box center [1033, 373] width 351 height 235
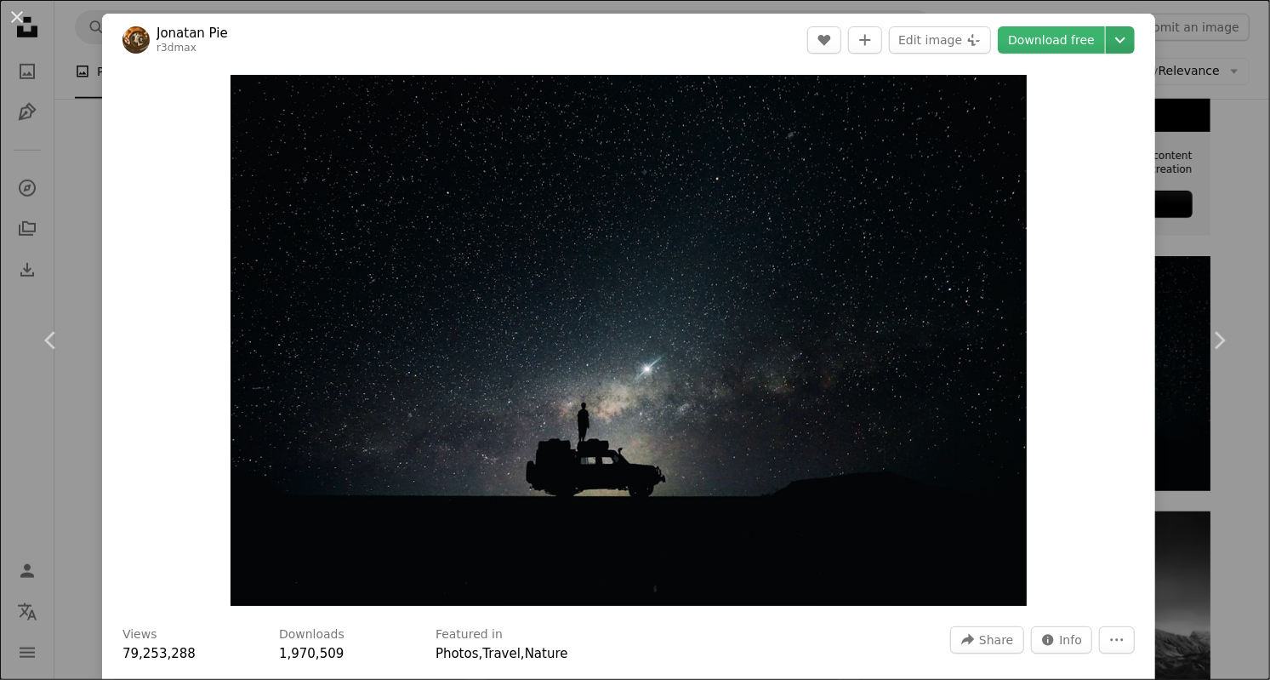
click at [1134, 39] on icon "Chevron down" at bounding box center [1119, 40] width 27 height 20
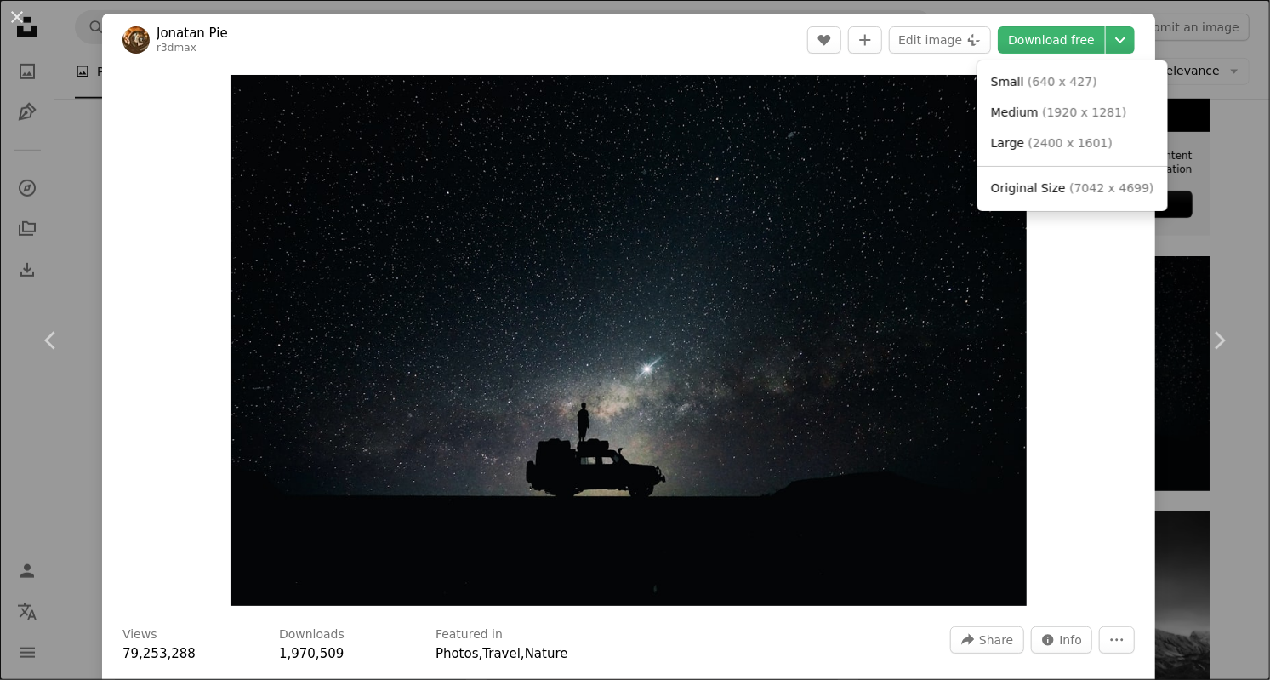
click at [1091, 199] on link "Original Size ( 7042 x 4699 )" at bounding box center [1072, 188] width 177 height 31
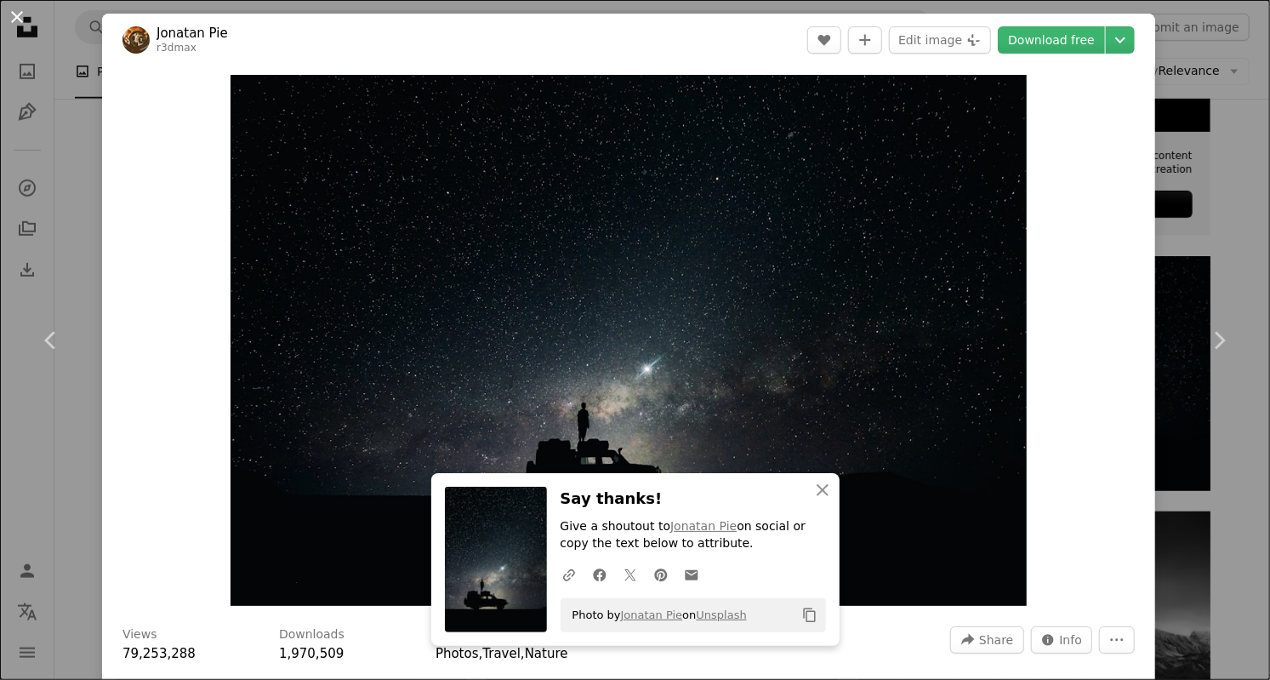
click at [27, 25] on button "An X shape" at bounding box center [17, 17] width 20 height 20
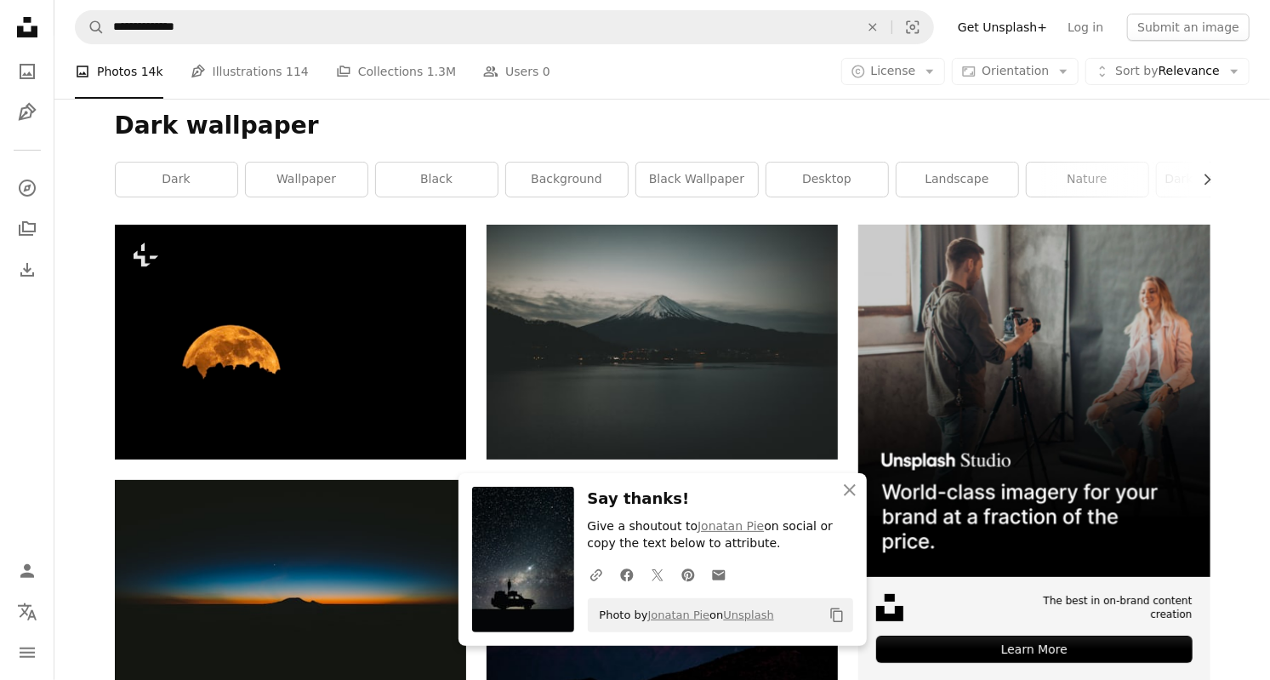
scroll to position [195, 0]
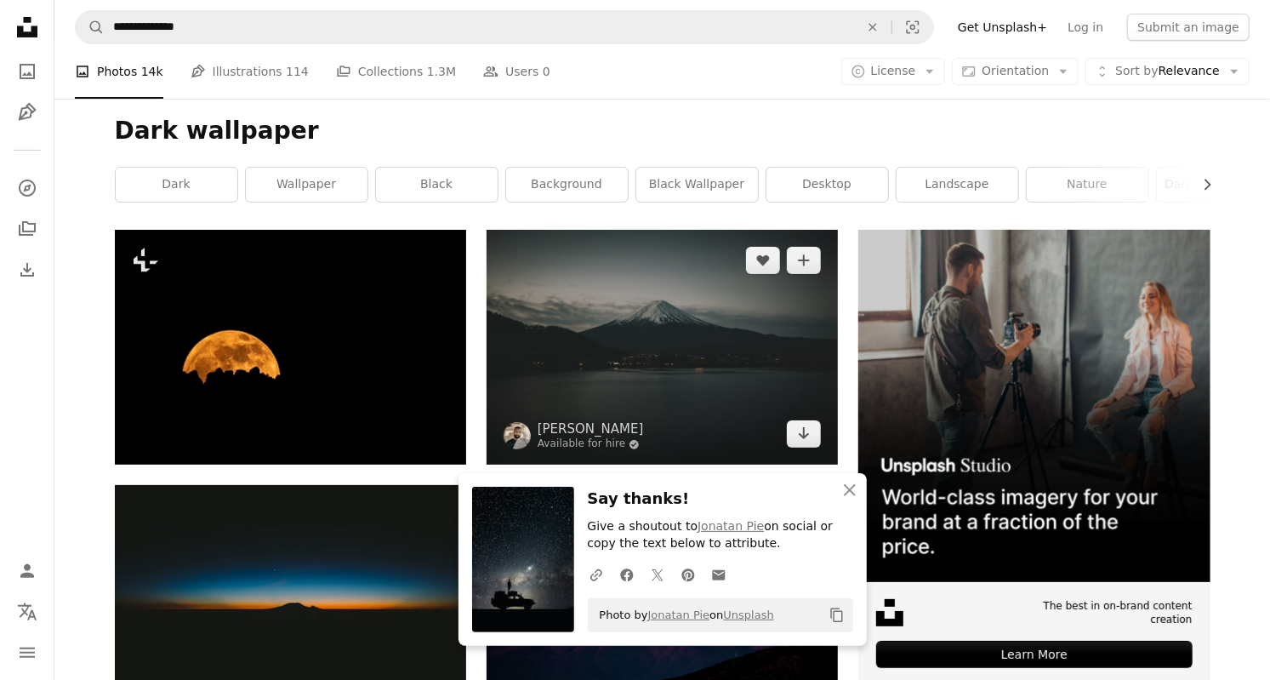
click at [763, 375] on img at bounding box center [661, 347] width 351 height 235
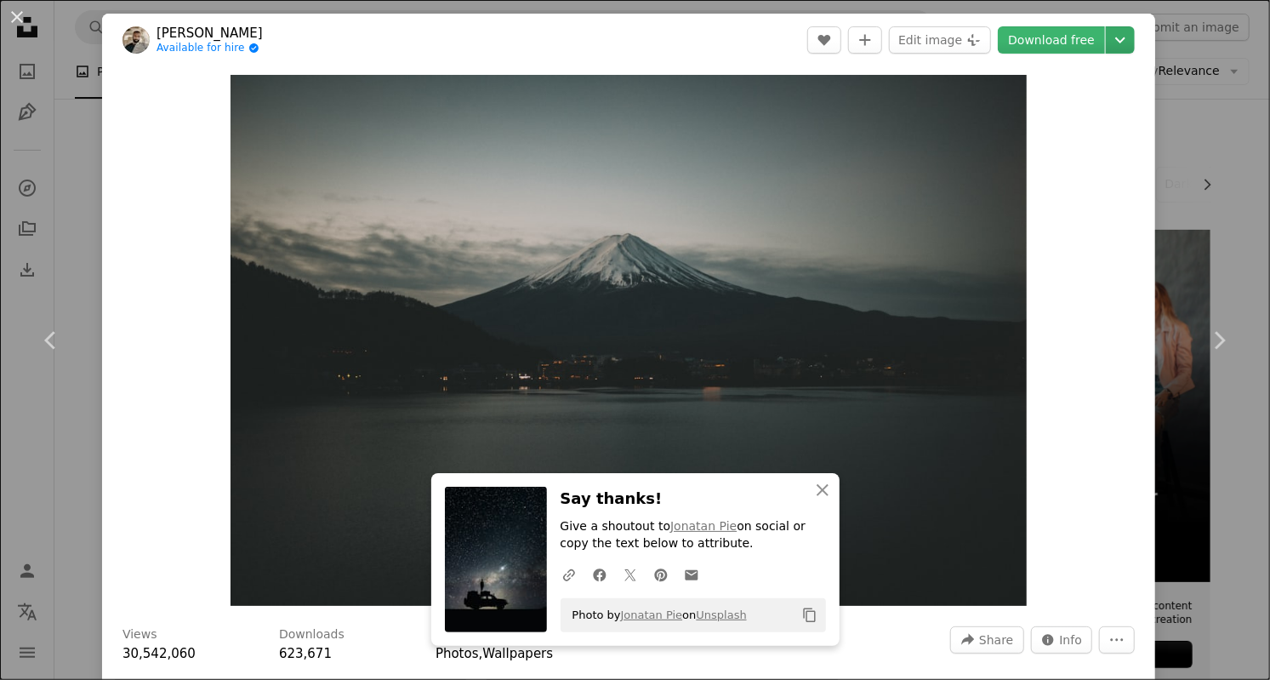
click at [1134, 45] on icon "Chevron down" at bounding box center [1119, 40] width 27 height 20
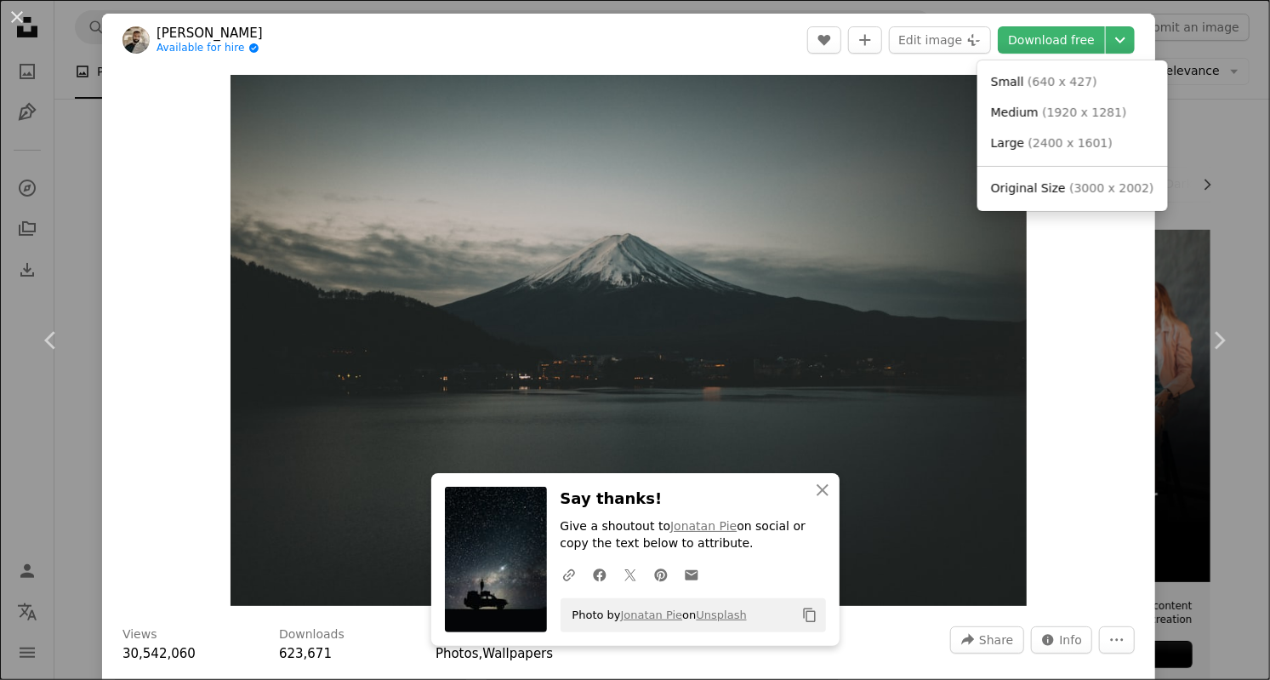
click at [1078, 188] on span "( 3000 x 2002 )" at bounding box center [1111, 188] width 84 height 14
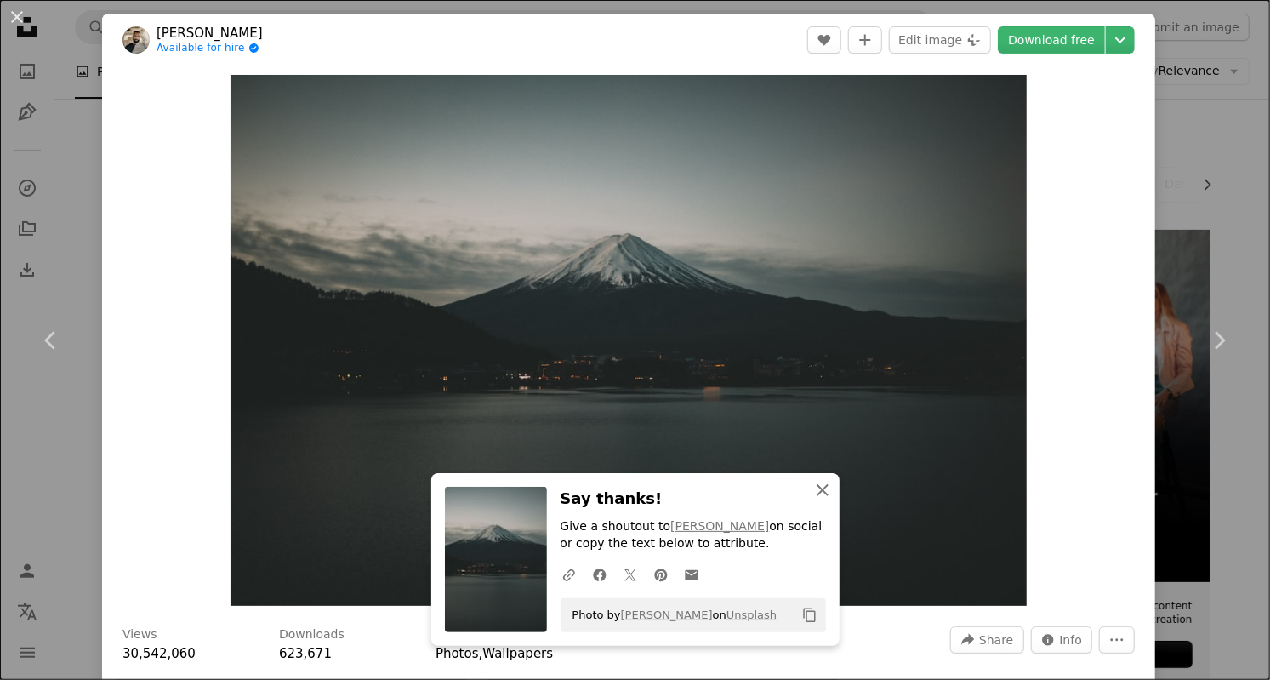
click at [822, 488] on icon "An X shape" at bounding box center [822, 490] width 20 height 20
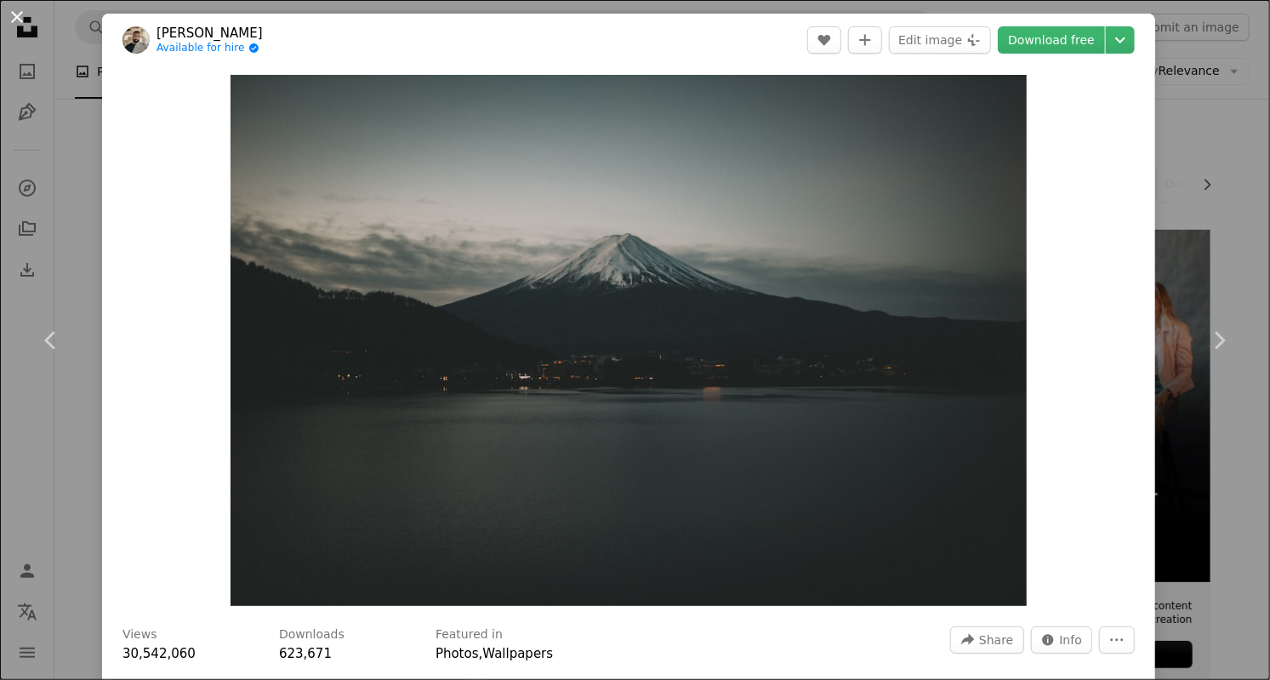
click at [7, 18] on button "An X shape" at bounding box center [17, 17] width 20 height 20
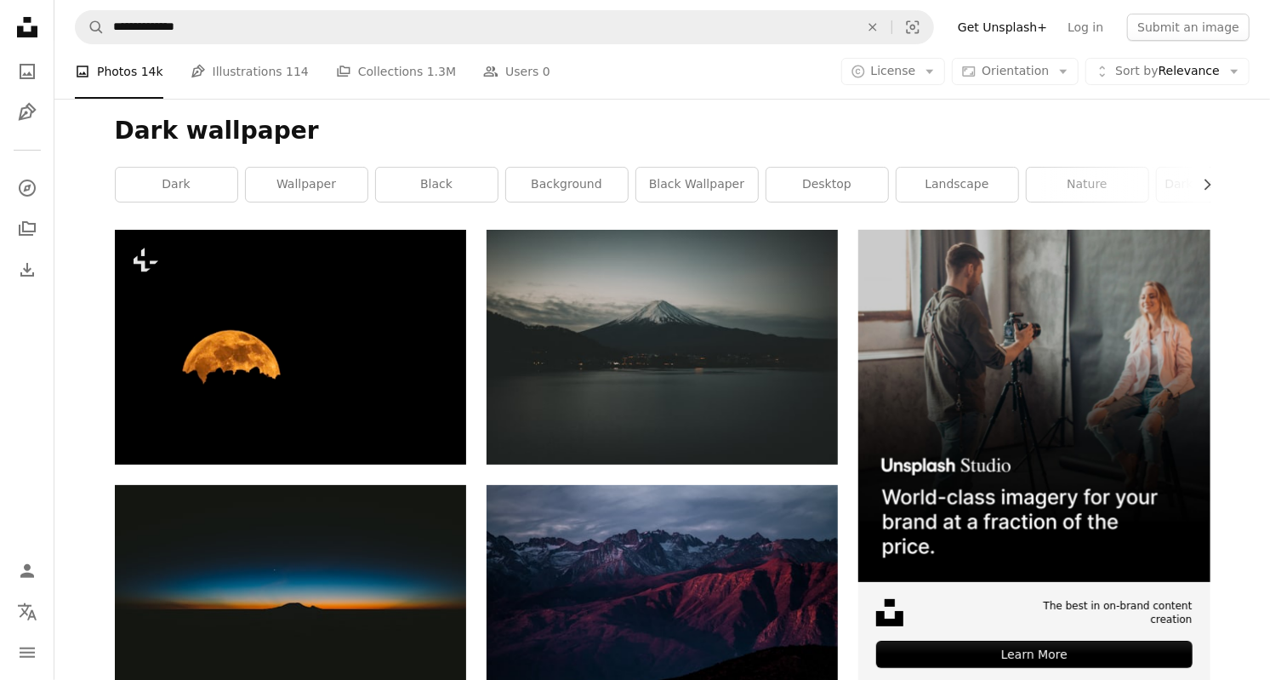
click at [32, 30] on icon at bounding box center [27, 27] width 20 height 20
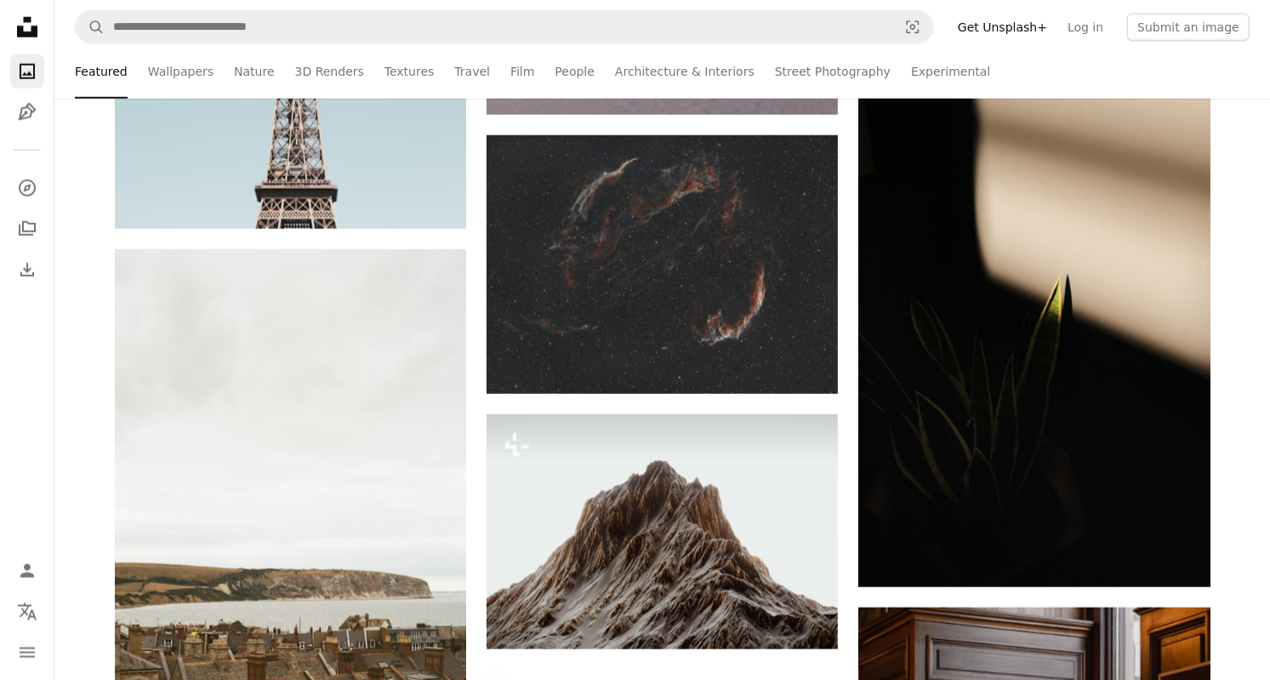
scroll to position [12512, 0]
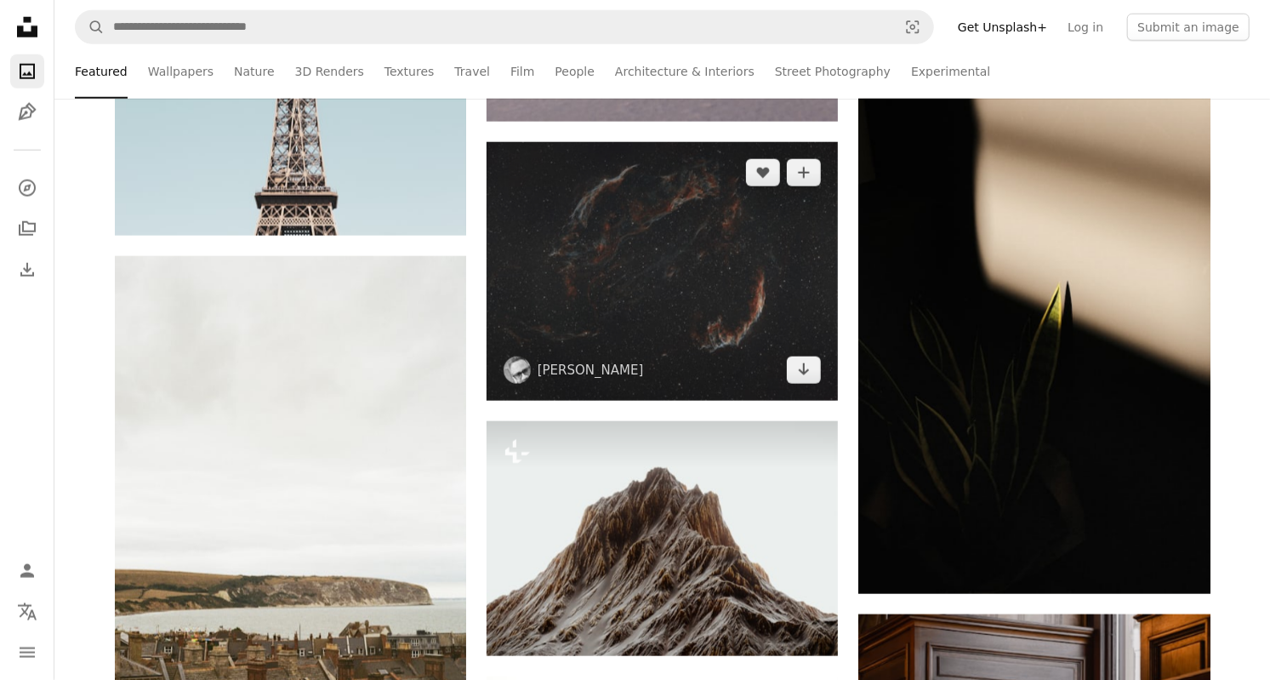
click at [759, 323] on img at bounding box center [661, 271] width 351 height 259
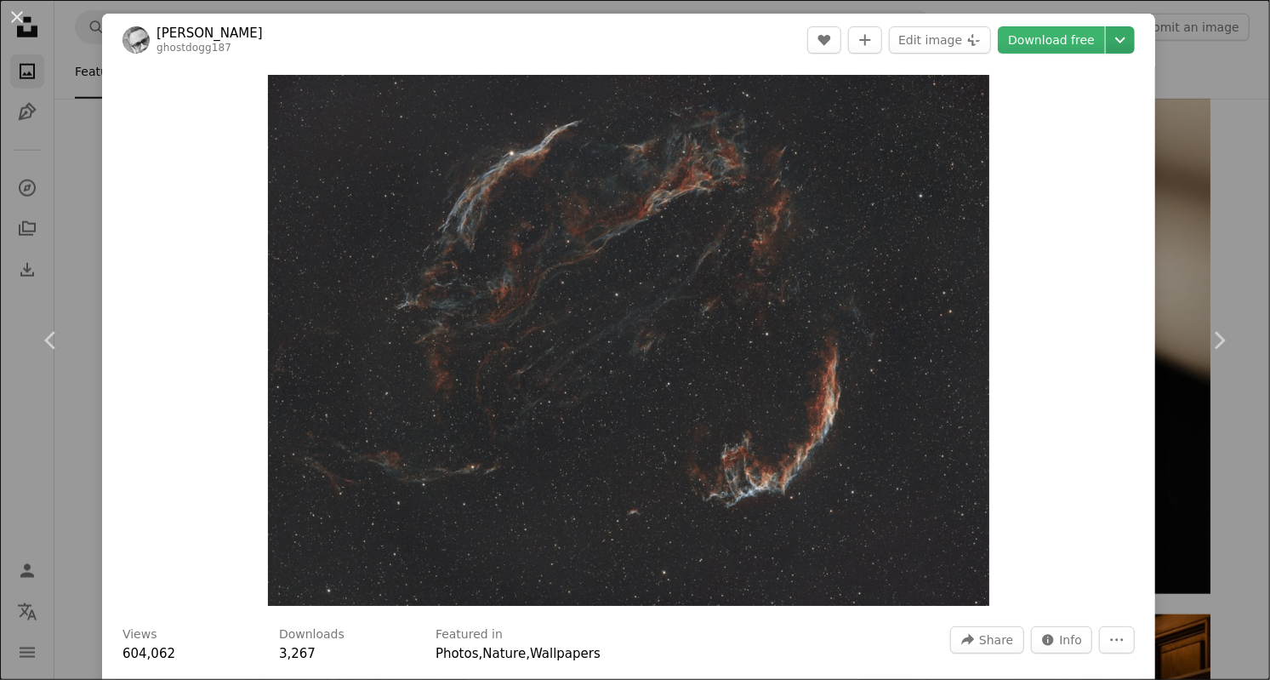
click at [1134, 38] on icon "Chevron down" at bounding box center [1119, 40] width 27 height 20
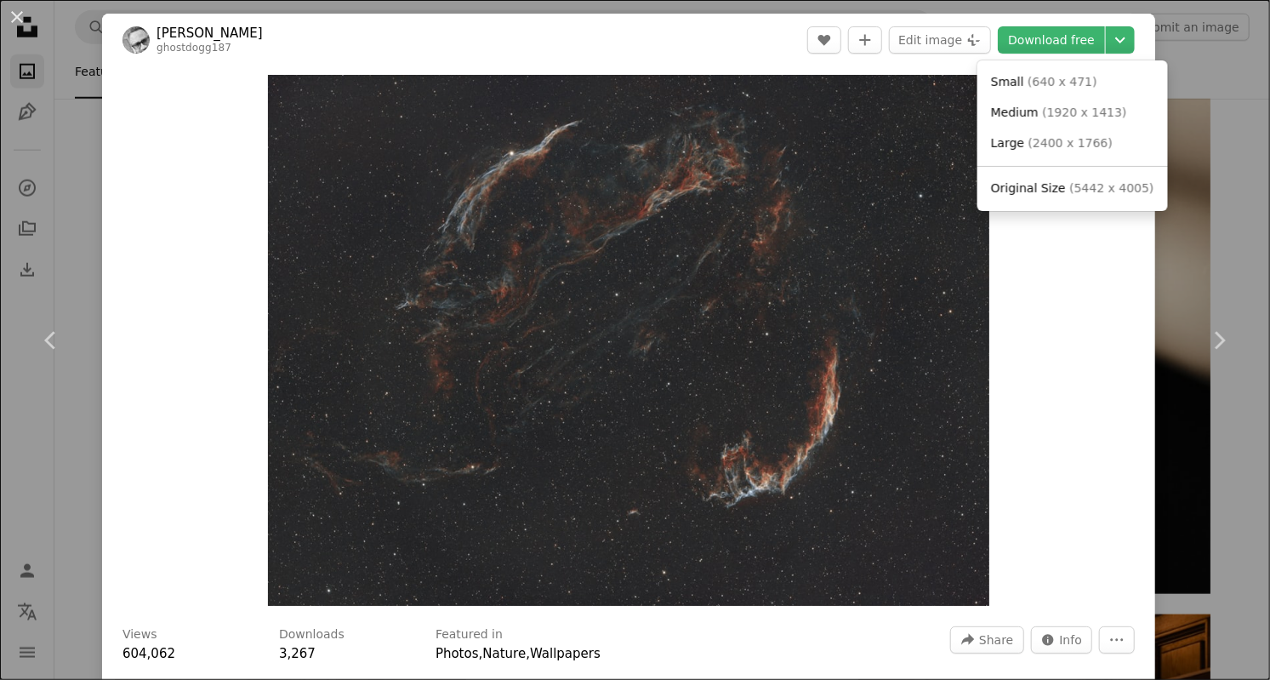
click at [1082, 188] on span "( 5442 x 4005 )" at bounding box center [1111, 188] width 84 height 14
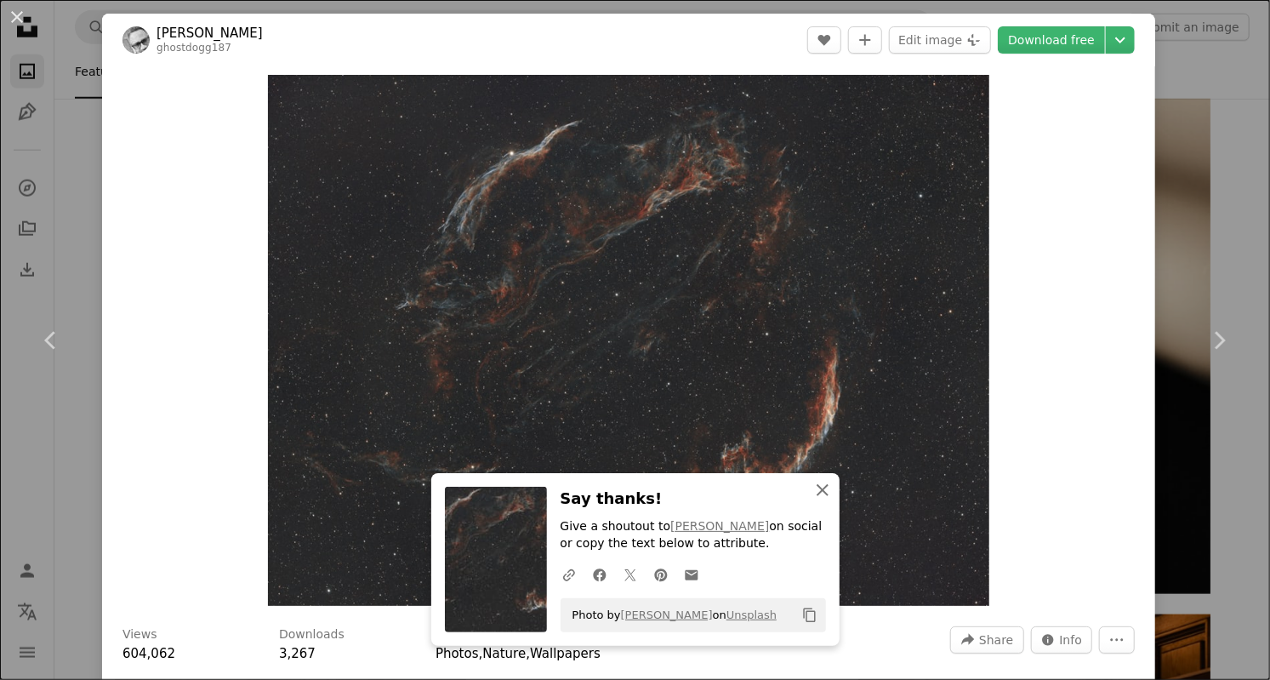
click at [828, 489] on icon "An X shape" at bounding box center [822, 490] width 20 height 20
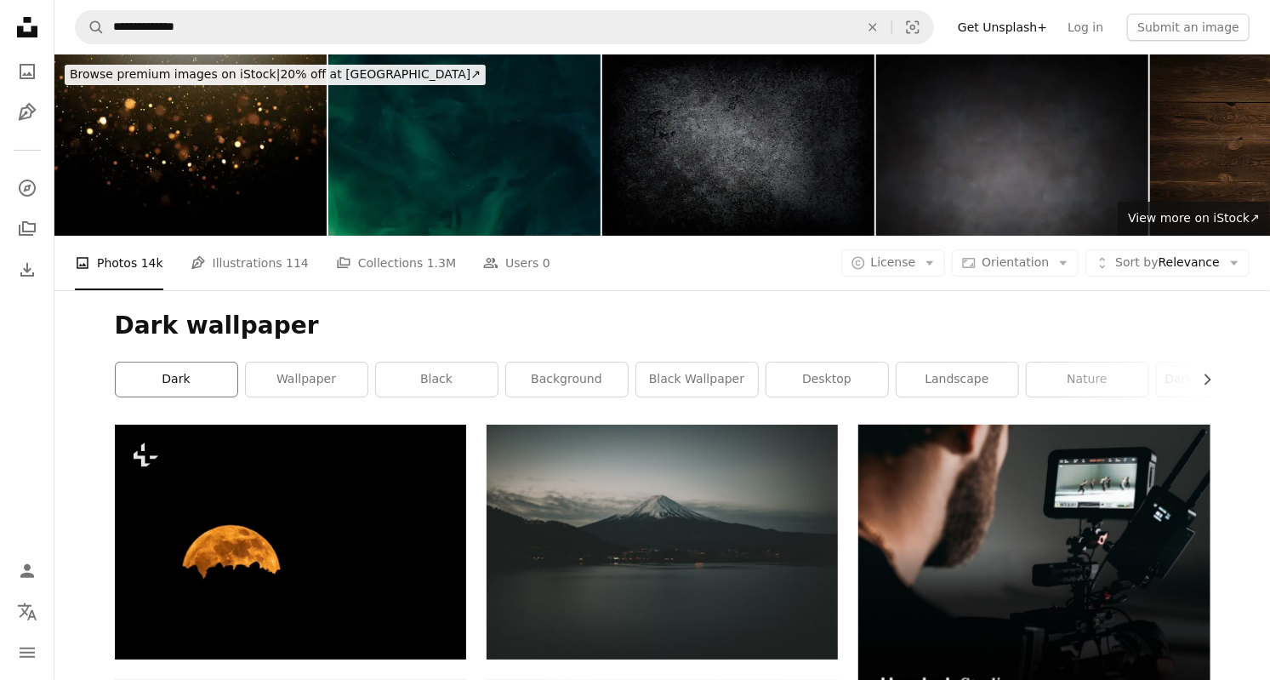
click at [163, 382] on link "dark" at bounding box center [177, 379] width 122 height 34
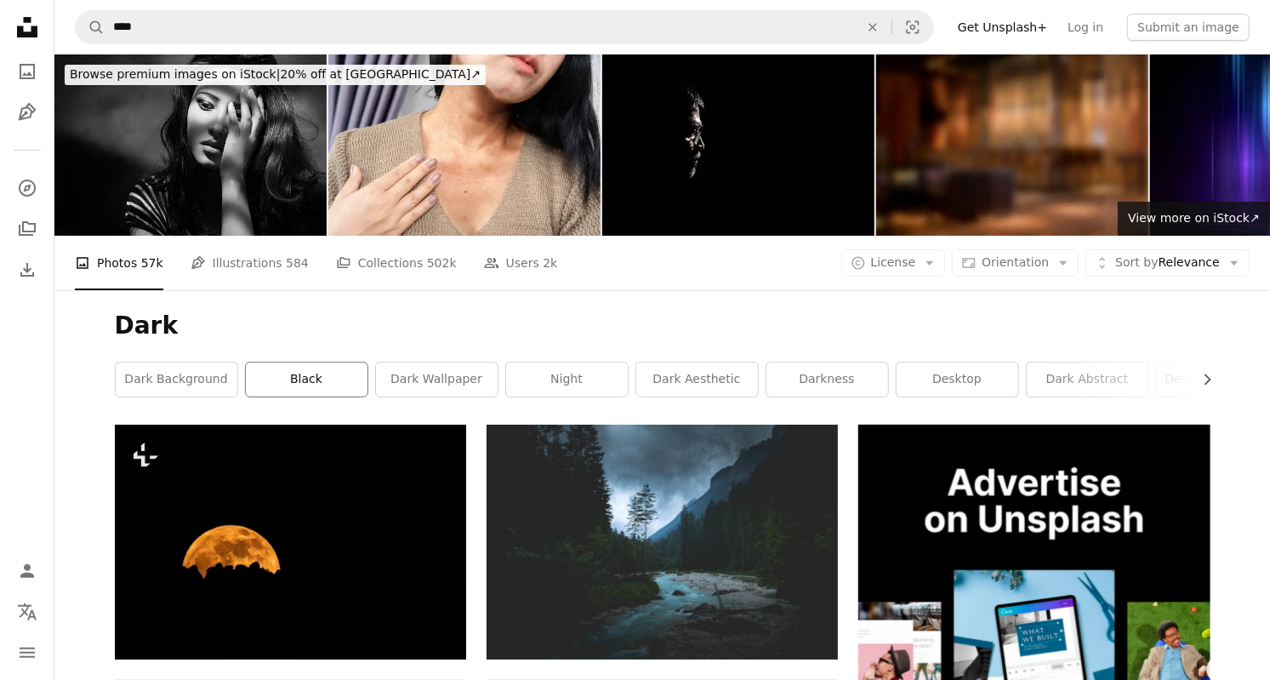
click at [310, 376] on link "black" at bounding box center [307, 379] width 122 height 34
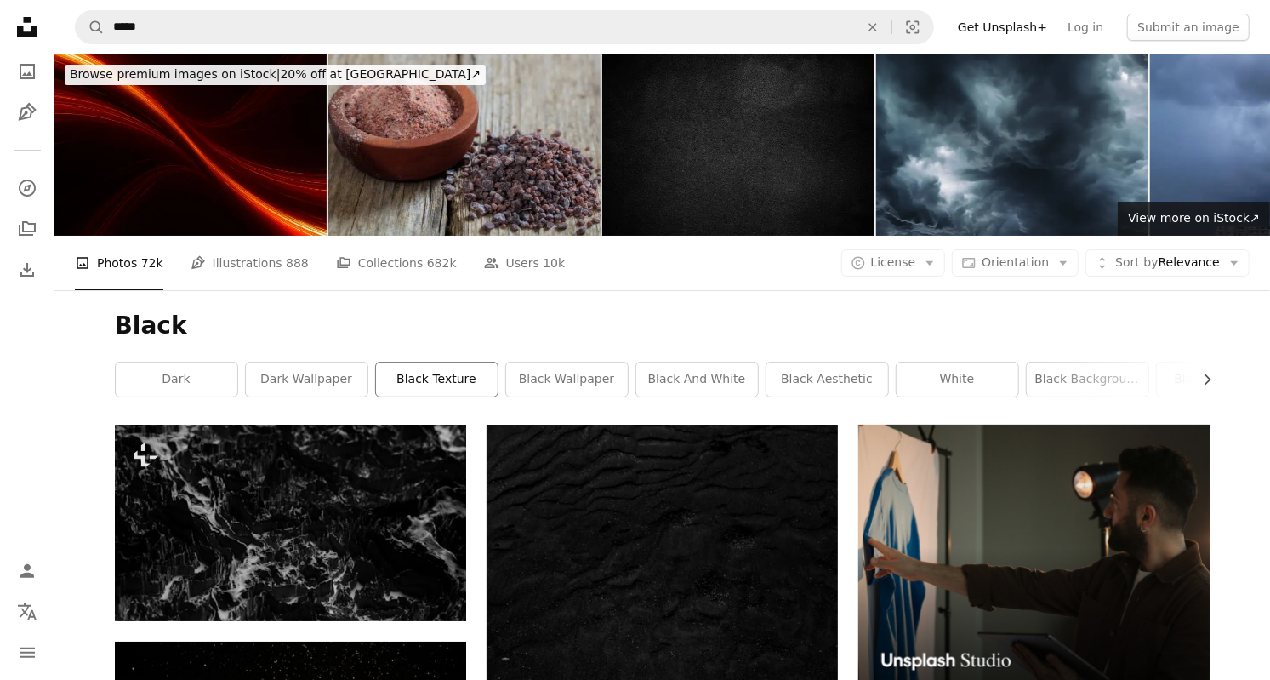
click at [434, 373] on link "black texture" at bounding box center [437, 379] width 122 height 34
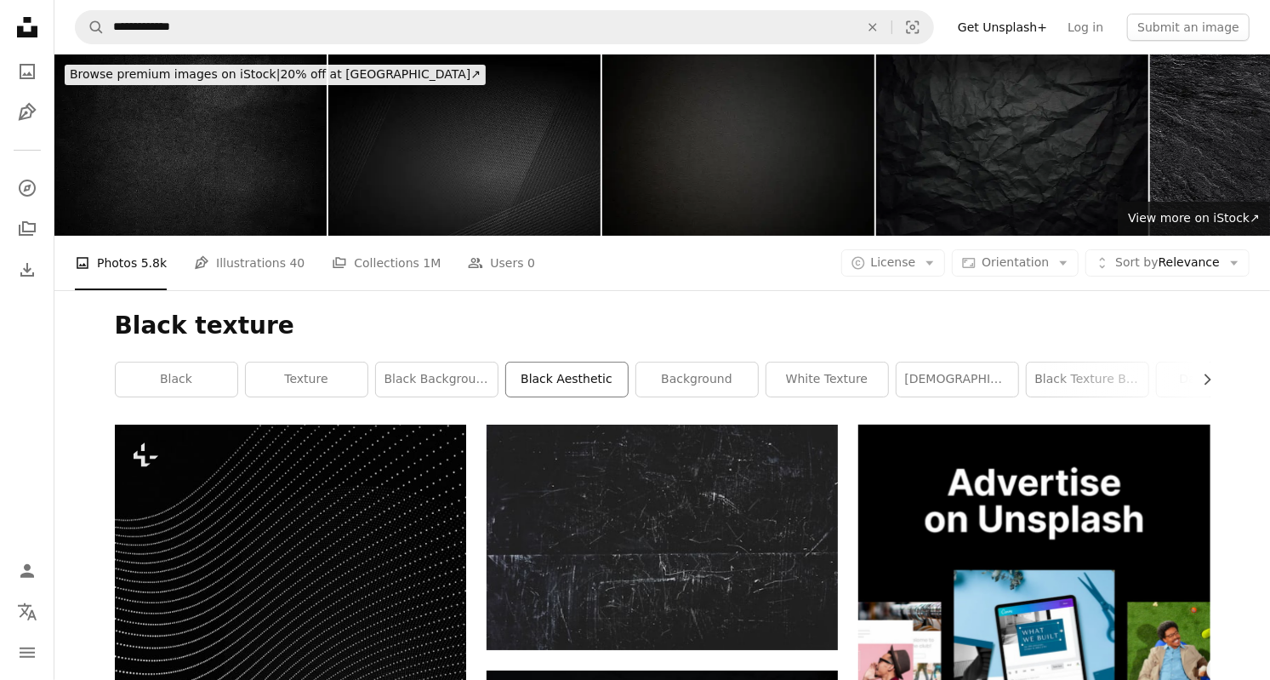
click at [565, 383] on link "black aesthetic" at bounding box center [567, 379] width 122 height 34
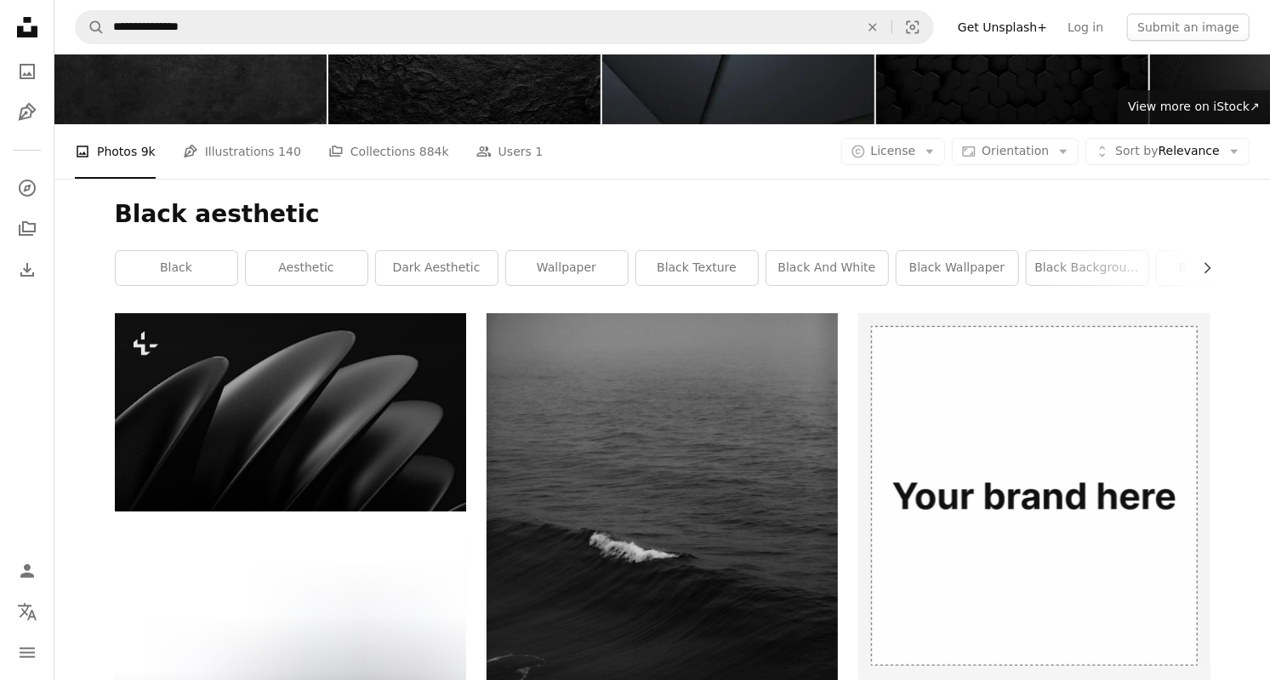
scroll to position [105, 0]
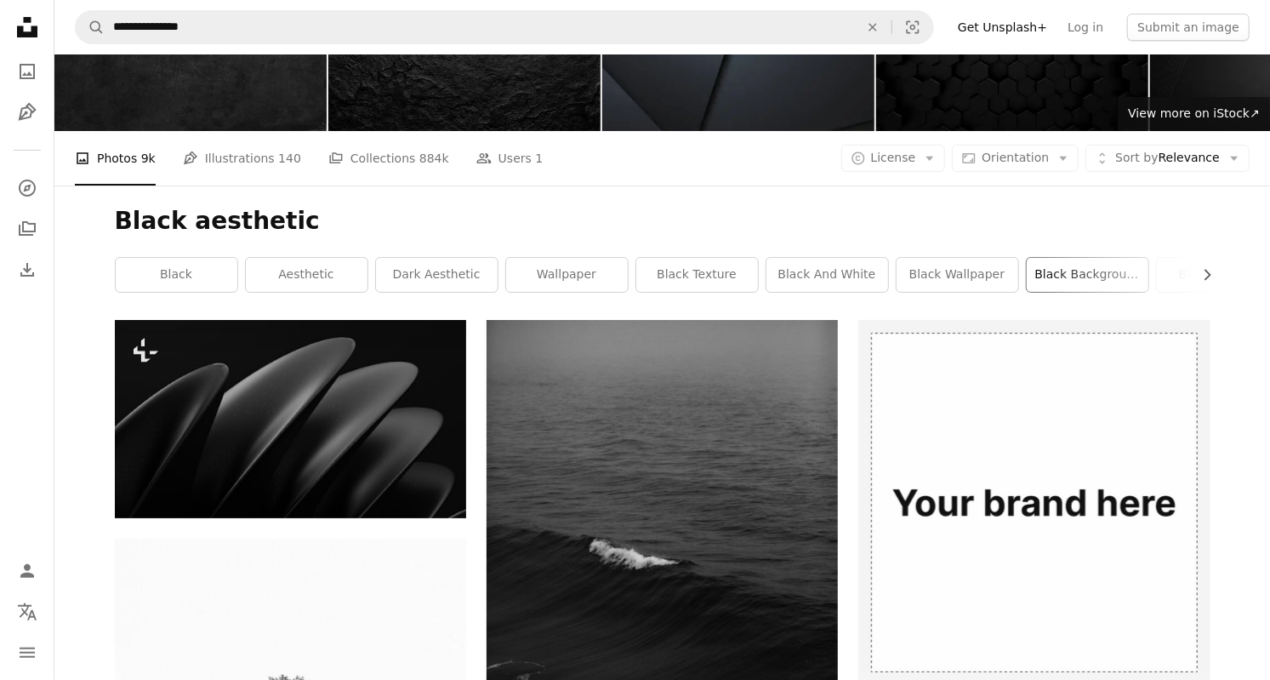
click at [1077, 282] on link "black background" at bounding box center [1088, 275] width 122 height 34
